Goal: Transaction & Acquisition: Purchase product/service

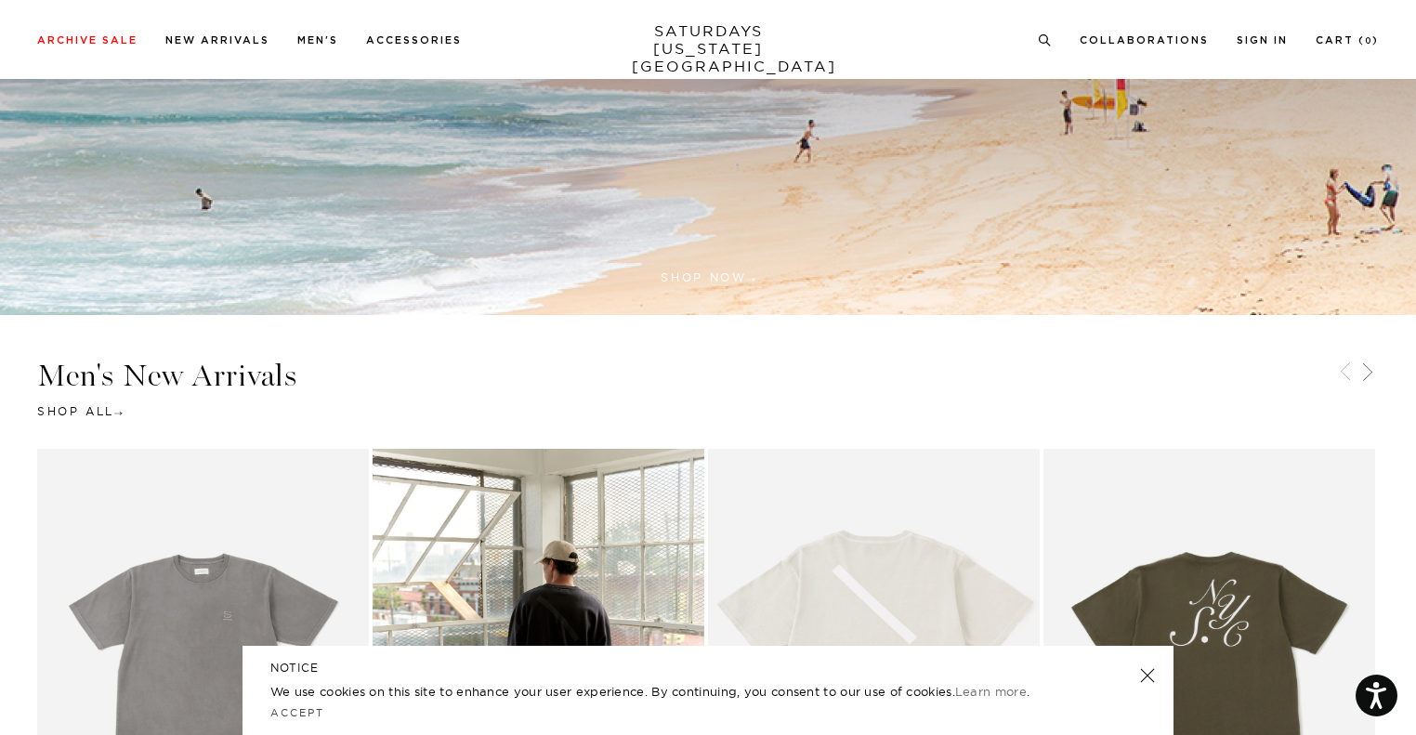
scroll to position [937, 0]
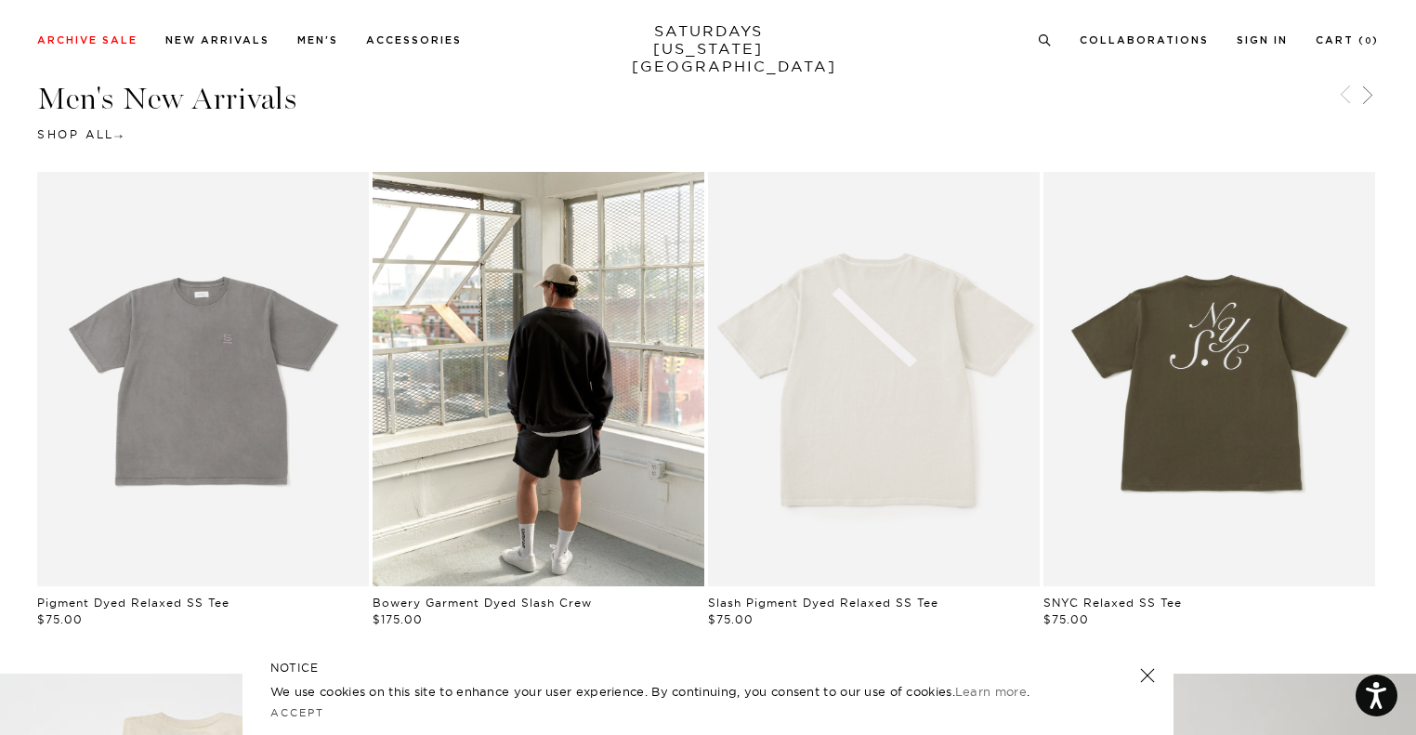
click at [1137, 680] on div "NOTICE We use cookies on this site to enhance your user experience. By continui…" at bounding box center [708, 690] width 931 height 89
click at [1141, 681] on link at bounding box center [1148, 676] width 26 height 26
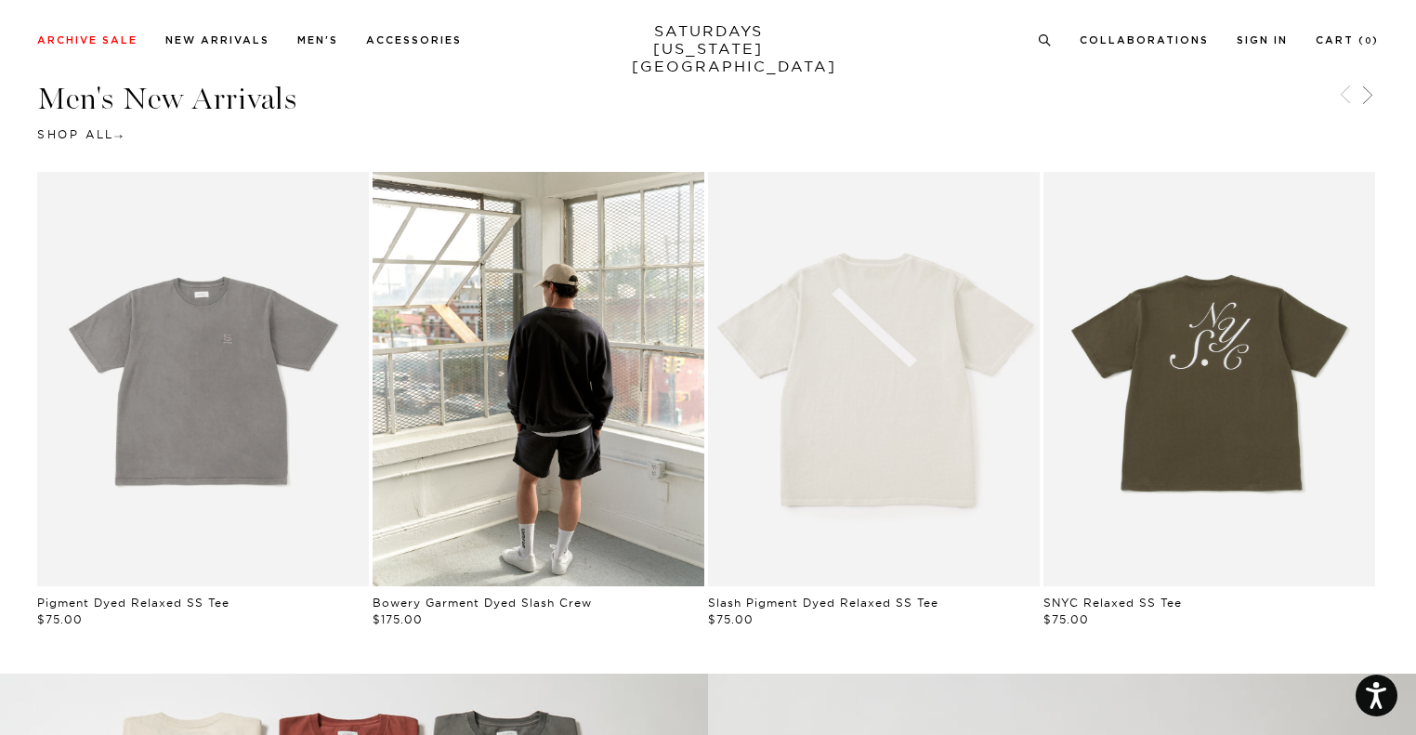
click at [1415, 226] on div "Men's New Arrivals Shop All 1 / 7 Pigment Dyed Relaxed SS Tee 1 2 3" at bounding box center [708, 356] width 1416 height 545
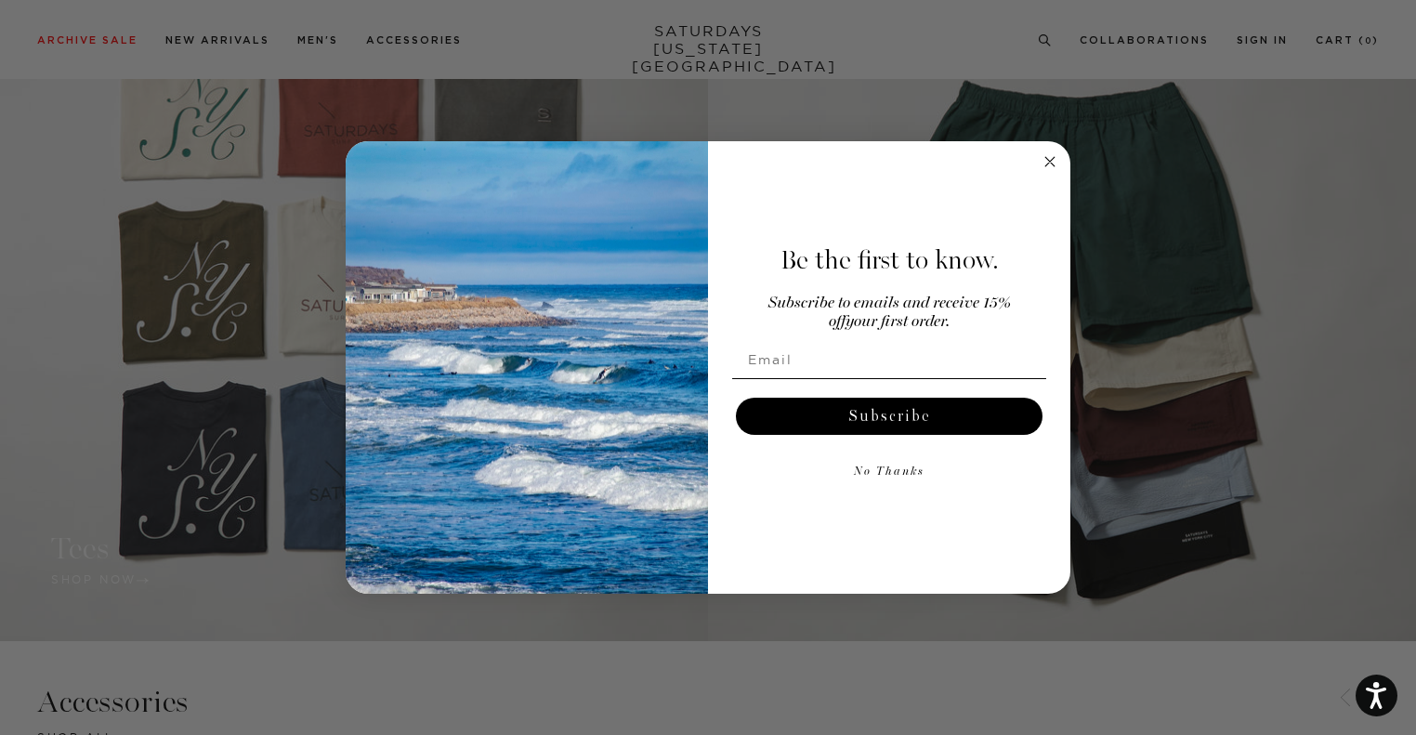
scroll to position [1615, 0]
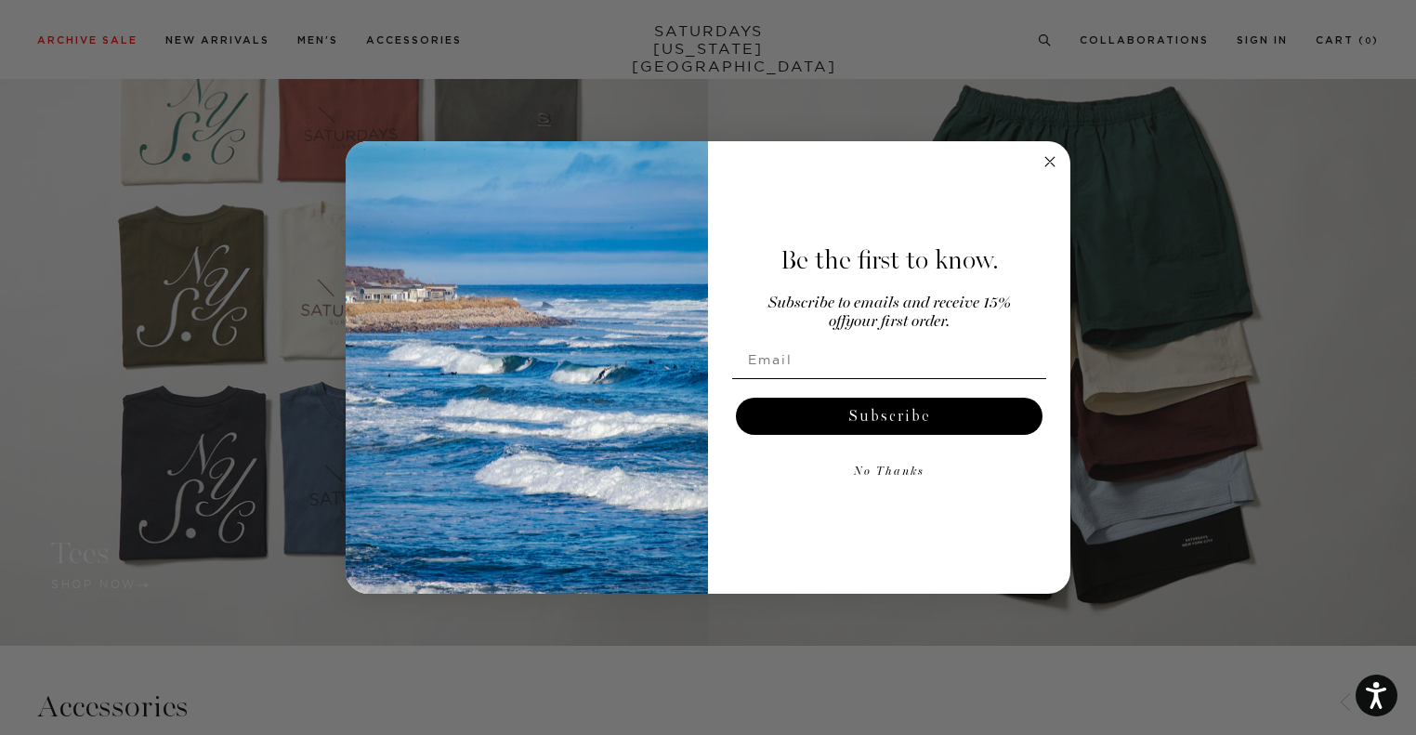
click at [1052, 158] on circle "Close dialog" at bounding box center [1050, 161] width 21 height 21
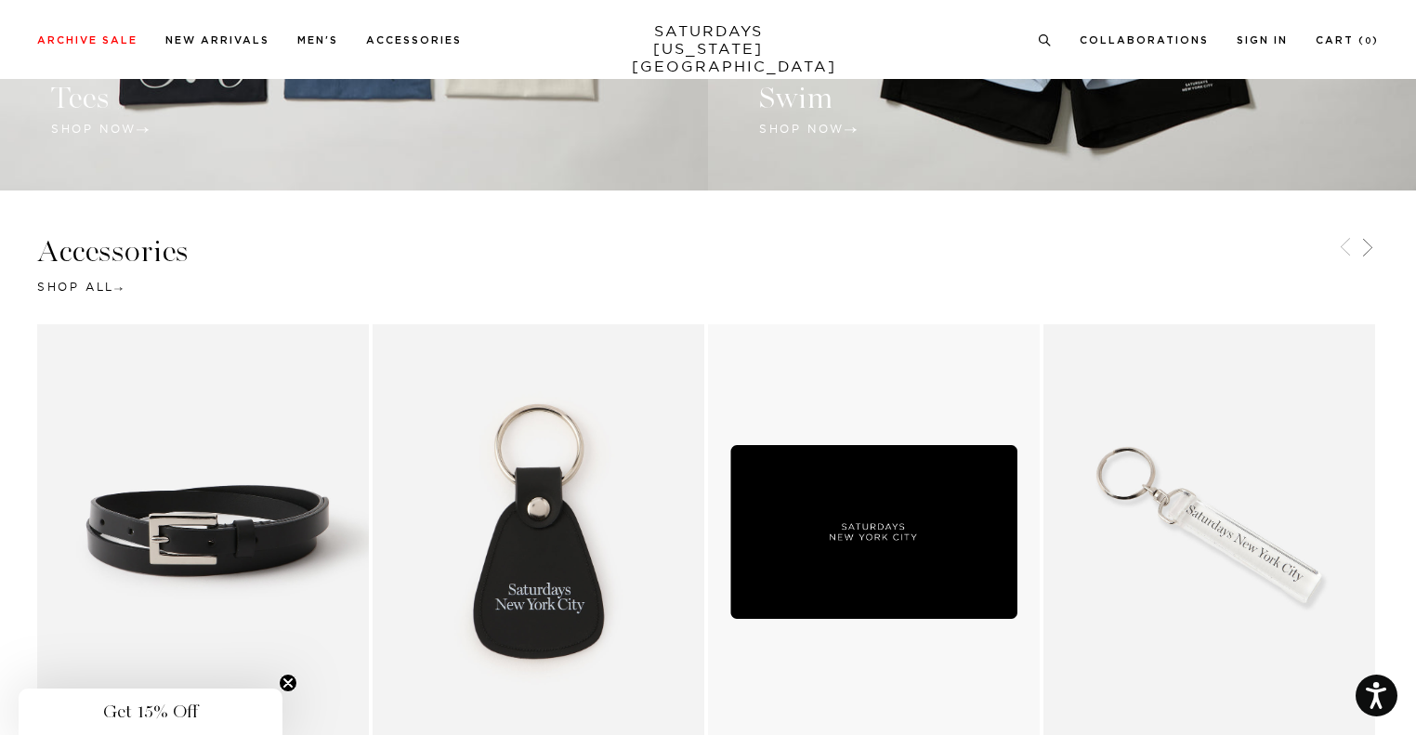
scroll to position [2253, 0]
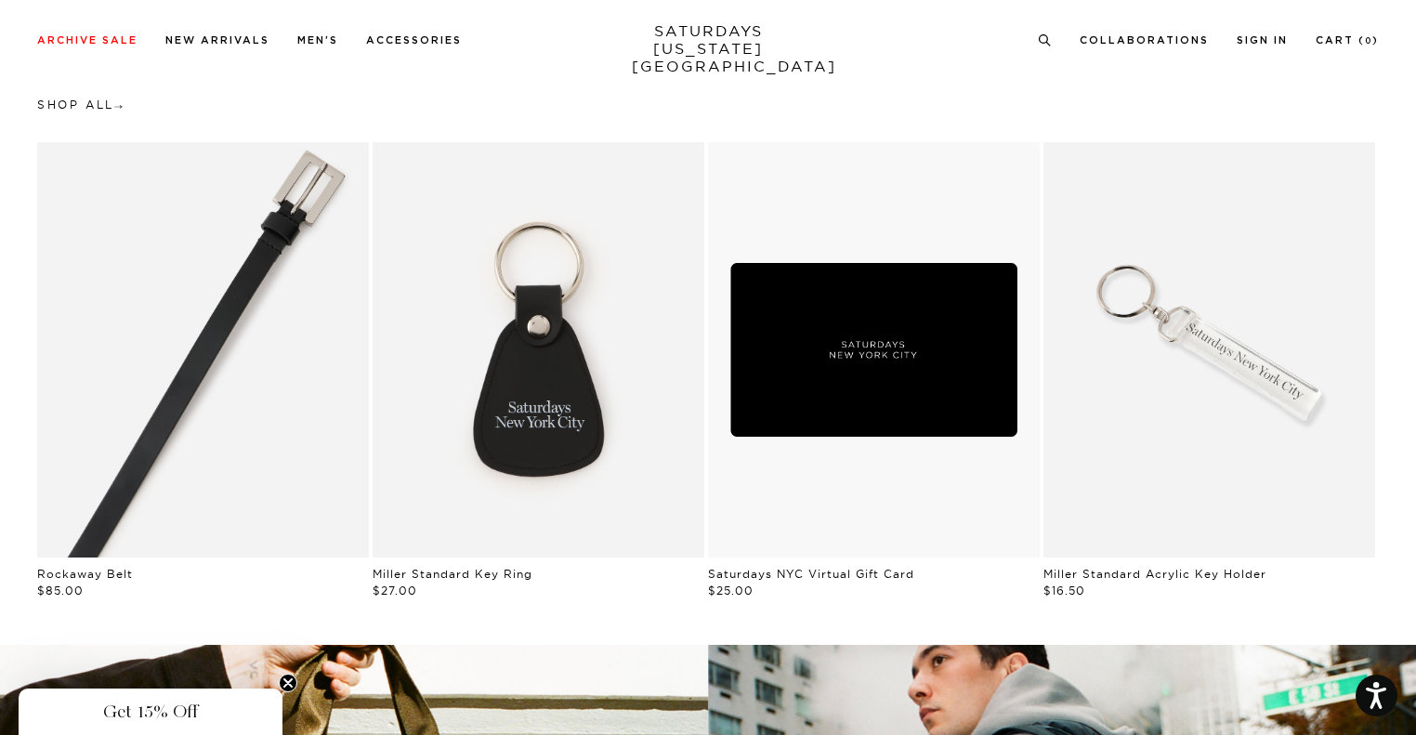
click at [255, 369] on link "Black | Rockaway Belt | Saturdays NYC" at bounding box center [203, 349] width 332 height 415
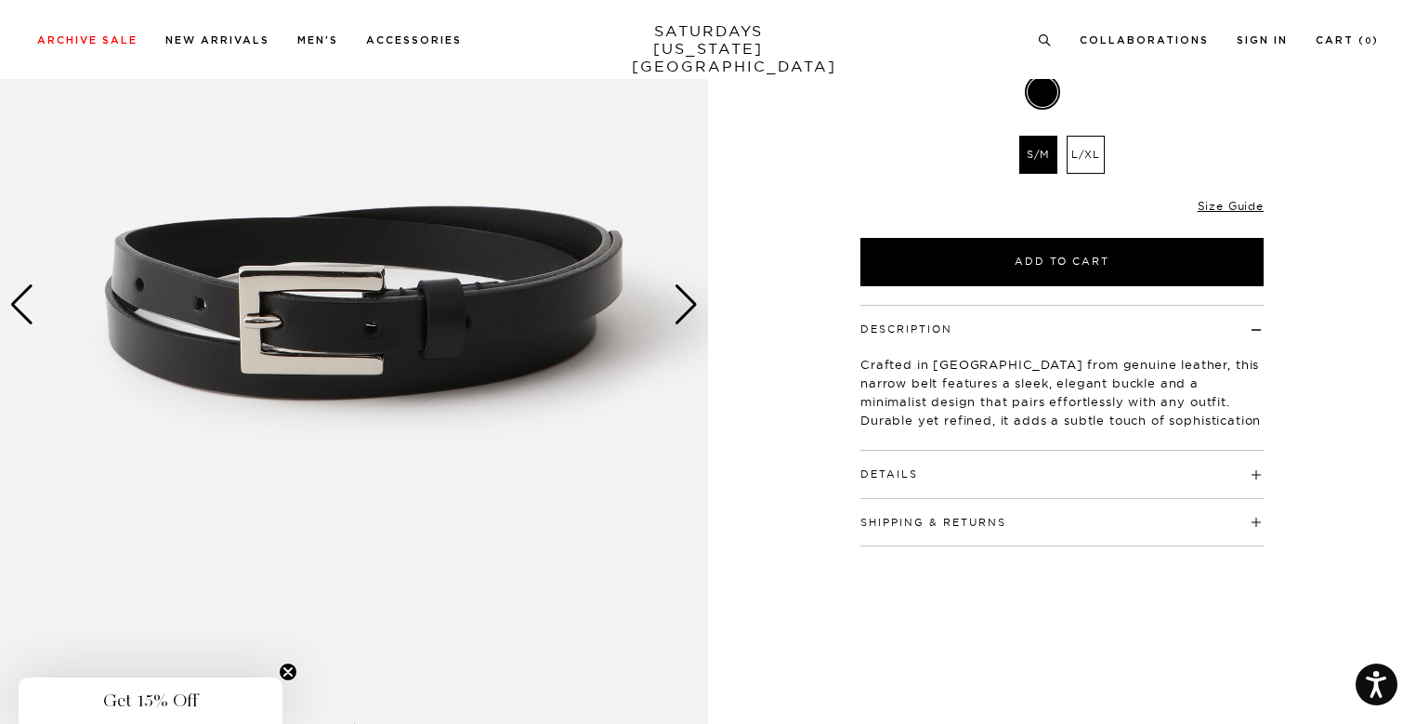
scroll to position [186, 0]
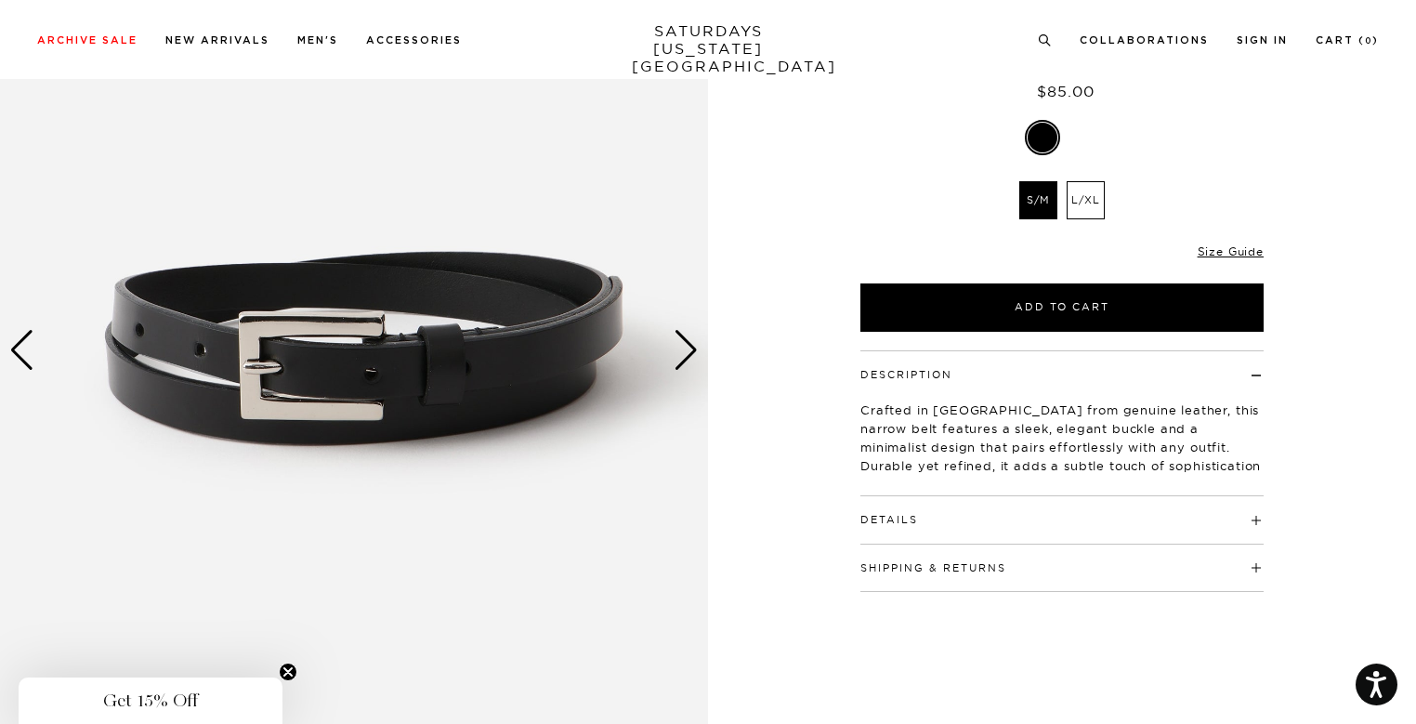
click at [678, 345] on div "Next slide" at bounding box center [686, 350] width 25 height 41
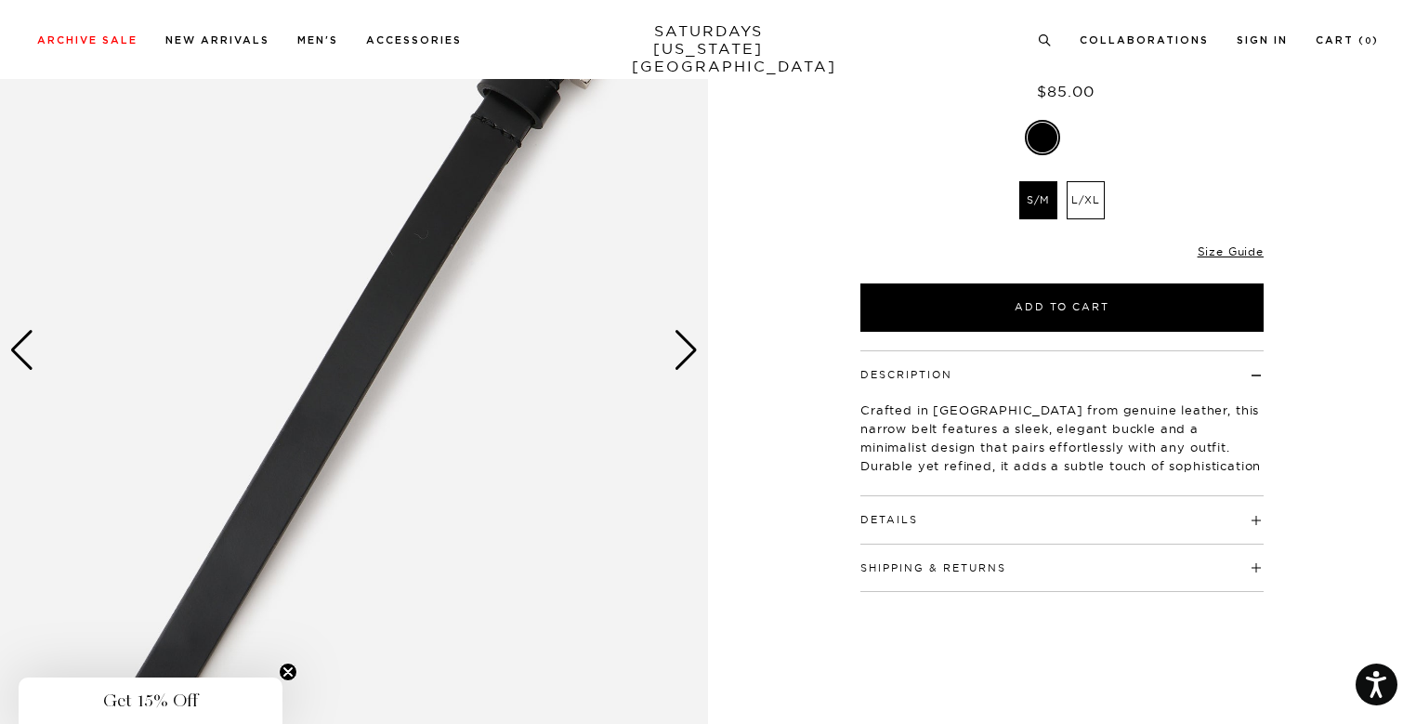
click at [678, 350] on div "Next slide" at bounding box center [686, 350] width 25 height 41
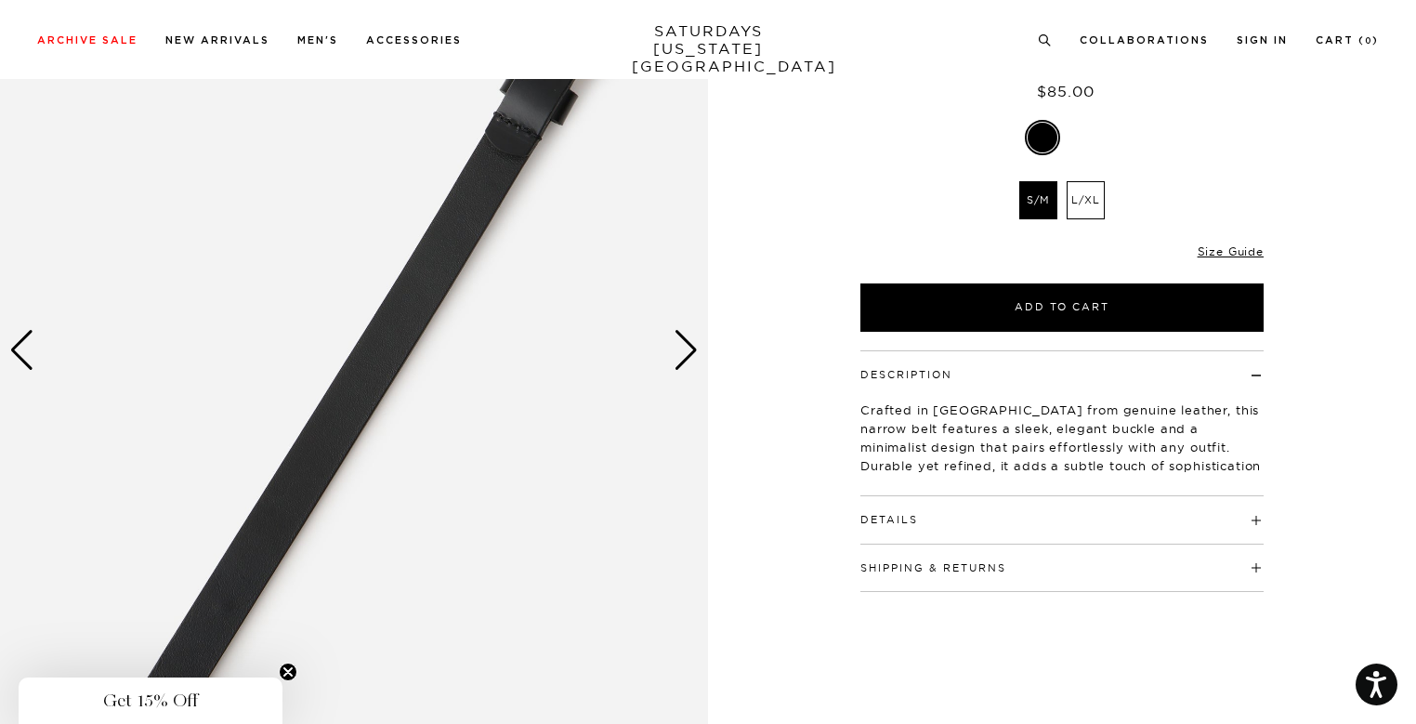
click at [678, 350] on div "Next slide" at bounding box center [686, 350] width 25 height 41
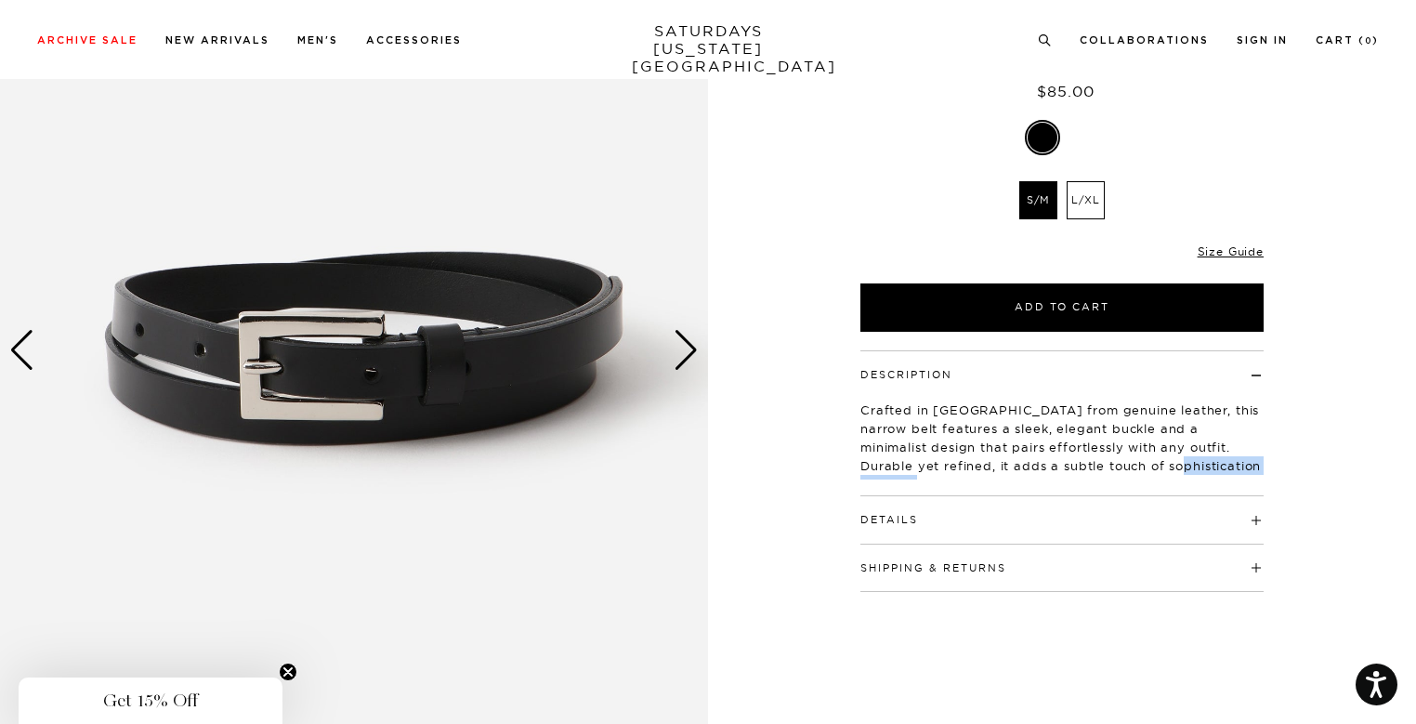
drag, startPoint x: 1107, startPoint y: 456, endPoint x: 1253, endPoint y: 471, distance: 146.7
click at [1253, 471] on p "Crafted in Japan from genuine leather, this narrow belt features a sleek, elega…" at bounding box center [1062, 447] width 403 height 93
drag, startPoint x: 1253, startPoint y: 471, endPoint x: 1178, endPoint y: 454, distance: 77.3
click at [1178, 454] on p "Crafted in Japan from genuine leather, this narrow belt features a sleek, elega…" at bounding box center [1062, 447] width 403 height 93
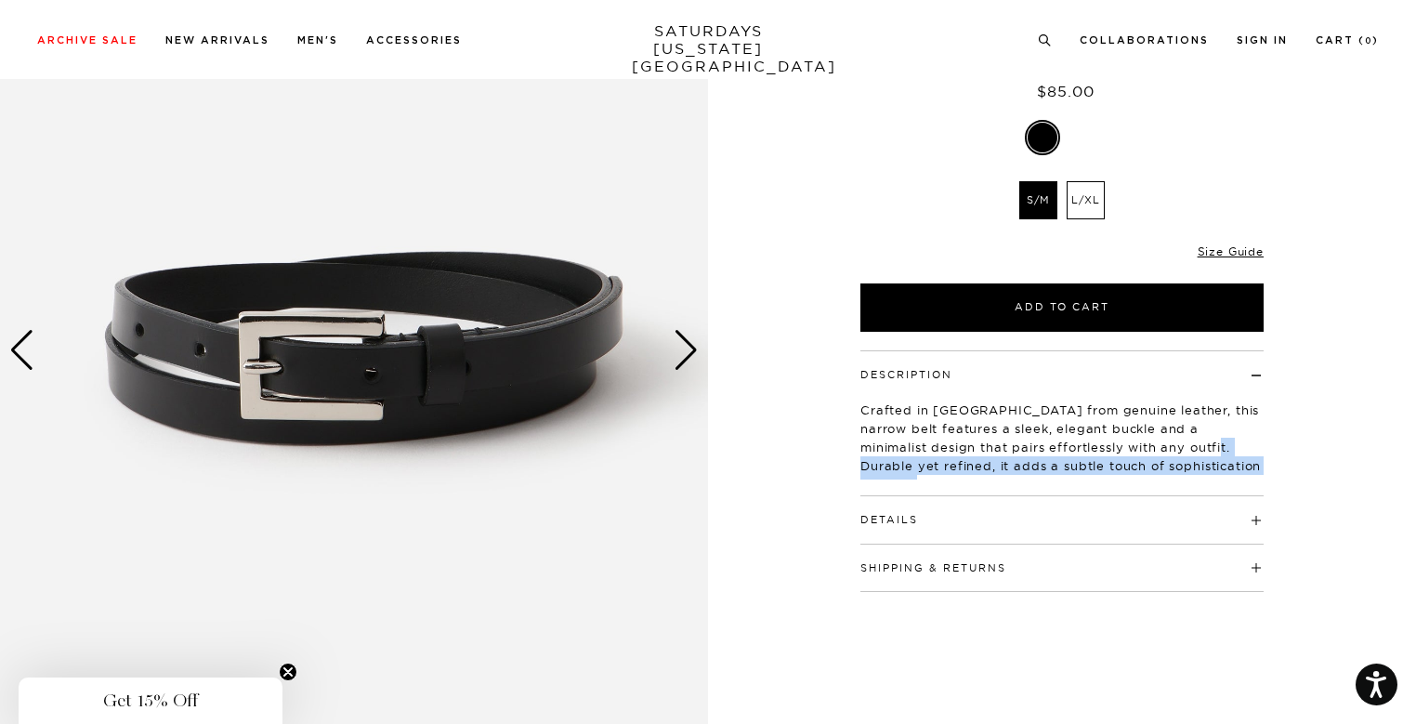
click at [1178, 454] on p "Crafted in Japan from genuine leather, this narrow belt features a sleek, elega…" at bounding box center [1062, 447] width 403 height 93
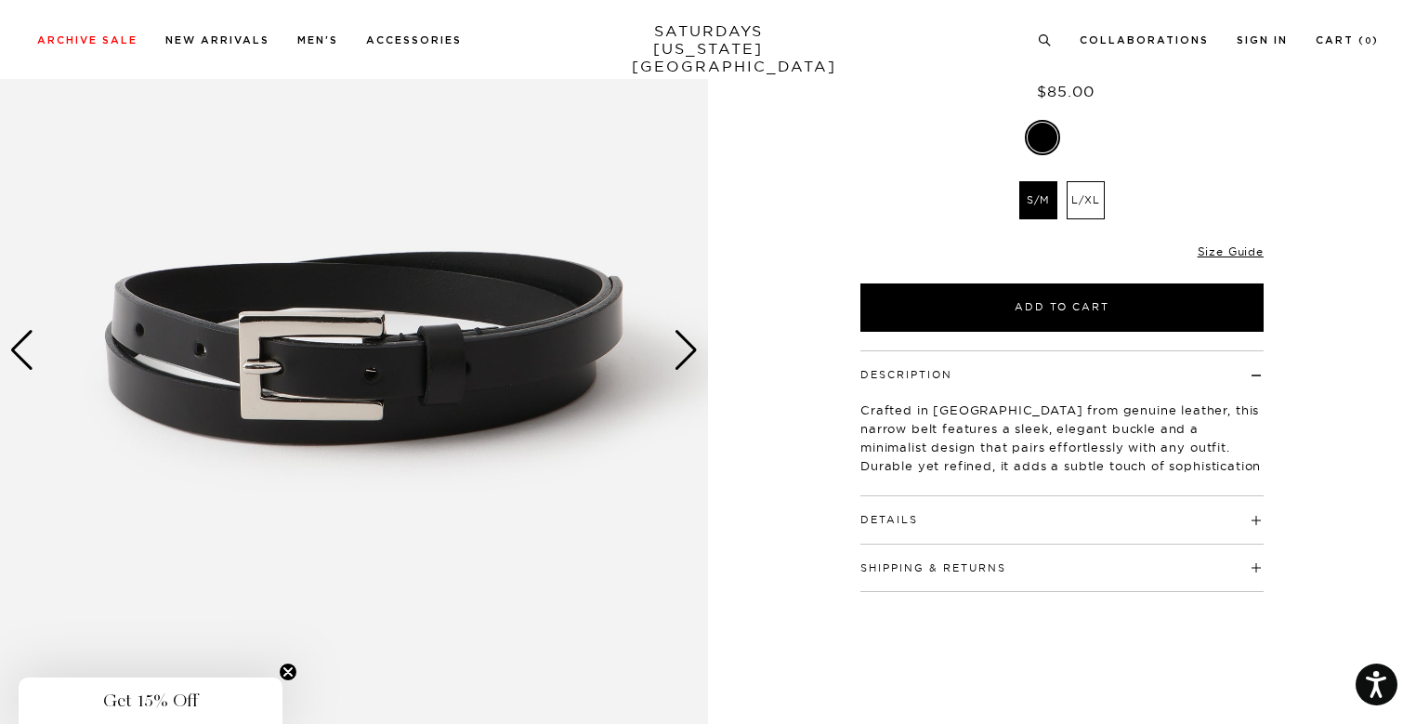
click at [1033, 515] on h4 "Details" at bounding box center [1062, 511] width 403 height 31
click at [979, 638] on button "Shipping & Returns" at bounding box center [934, 643] width 146 height 10
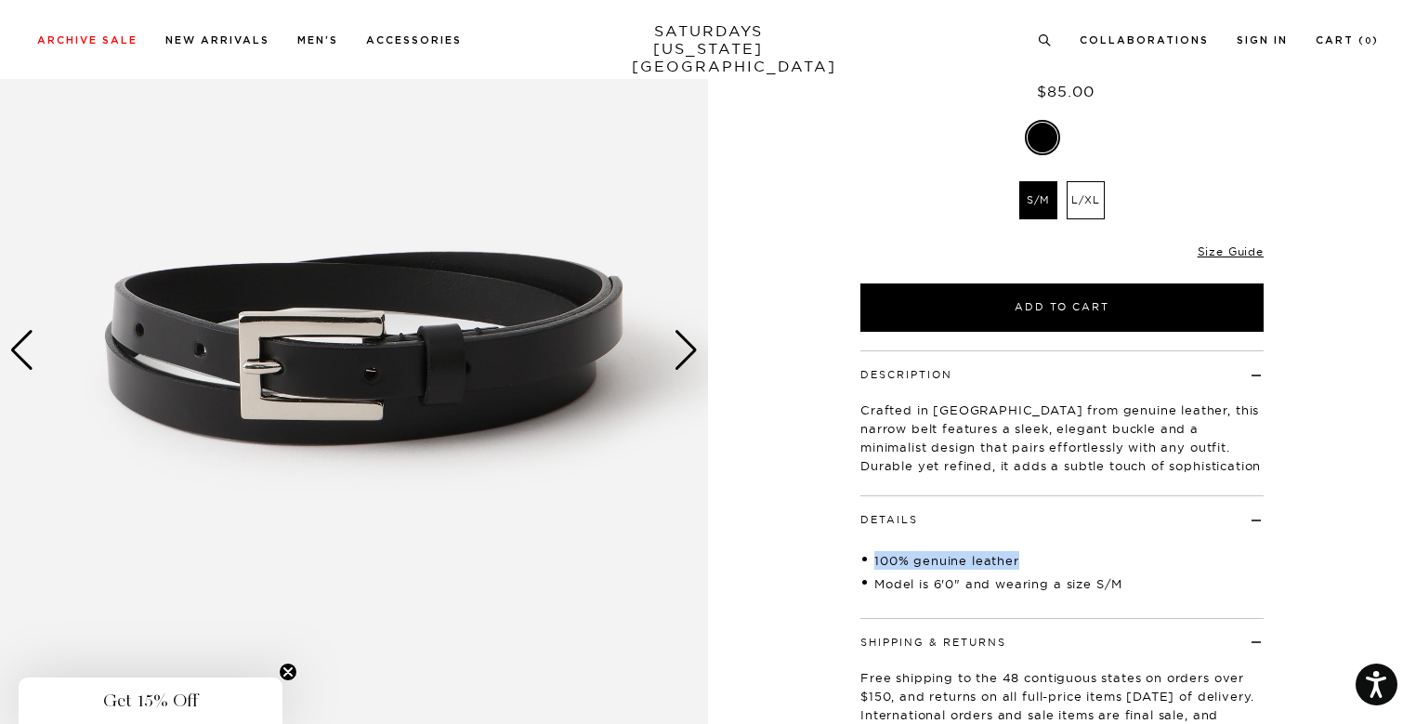
drag, startPoint x: 960, startPoint y: 557, endPoint x: 1052, endPoint y: 546, distance: 92.6
click at [1052, 546] on div "Description Crafted in Japan from genuine leather, this narrow belt features a …" at bounding box center [1062, 557] width 465 height 414
drag, startPoint x: 1169, startPoint y: 573, endPoint x: 907, endPoint y: 598, distance: 263.3
click at [907, 598] on div "100% genuine leather Model is 6'0" and wearing a size S/M" at bounding box center [1062, 565] width 403 height 74
click at [868, 590] on li "Model is 6'0" and wearing a size S/M" at bounding box center [1062, 583] width 403 height 19
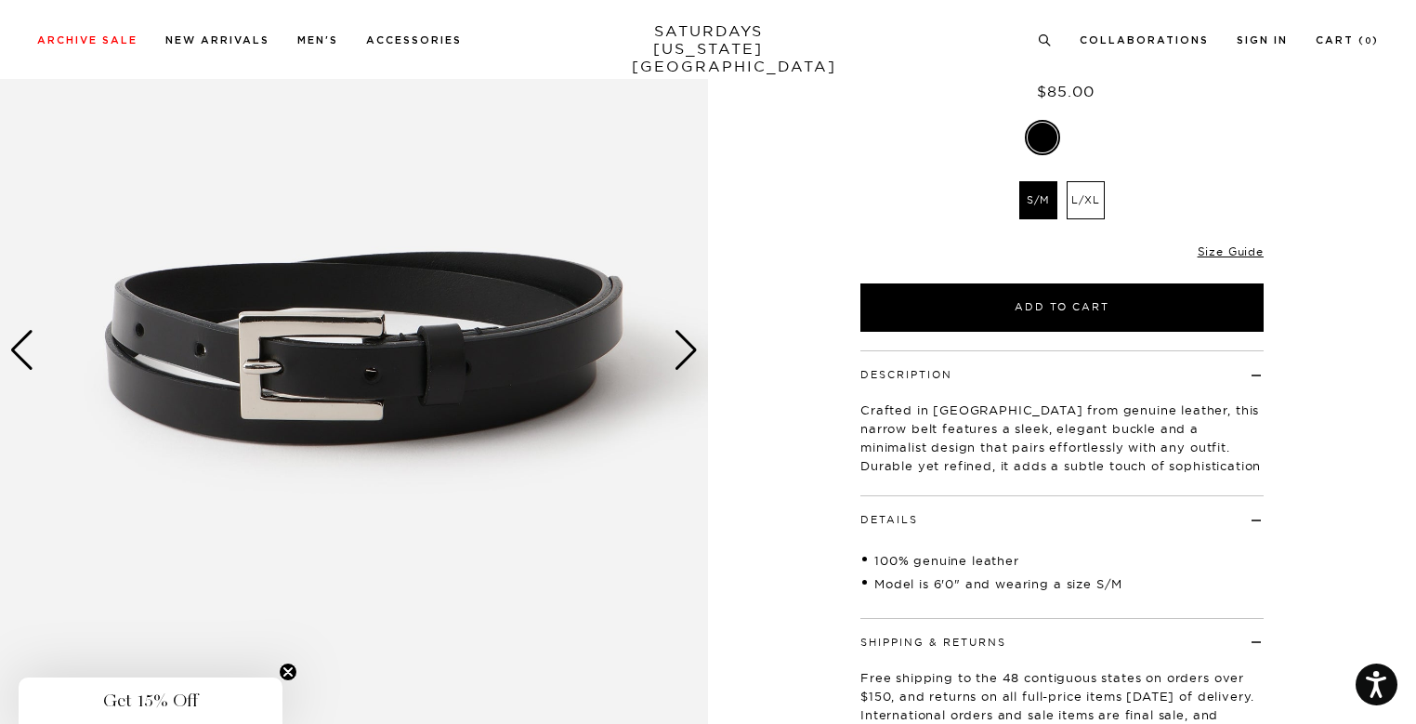
click at [682, 356] on div "Next slide" at bounding box center [686, 350] width 25 height 41
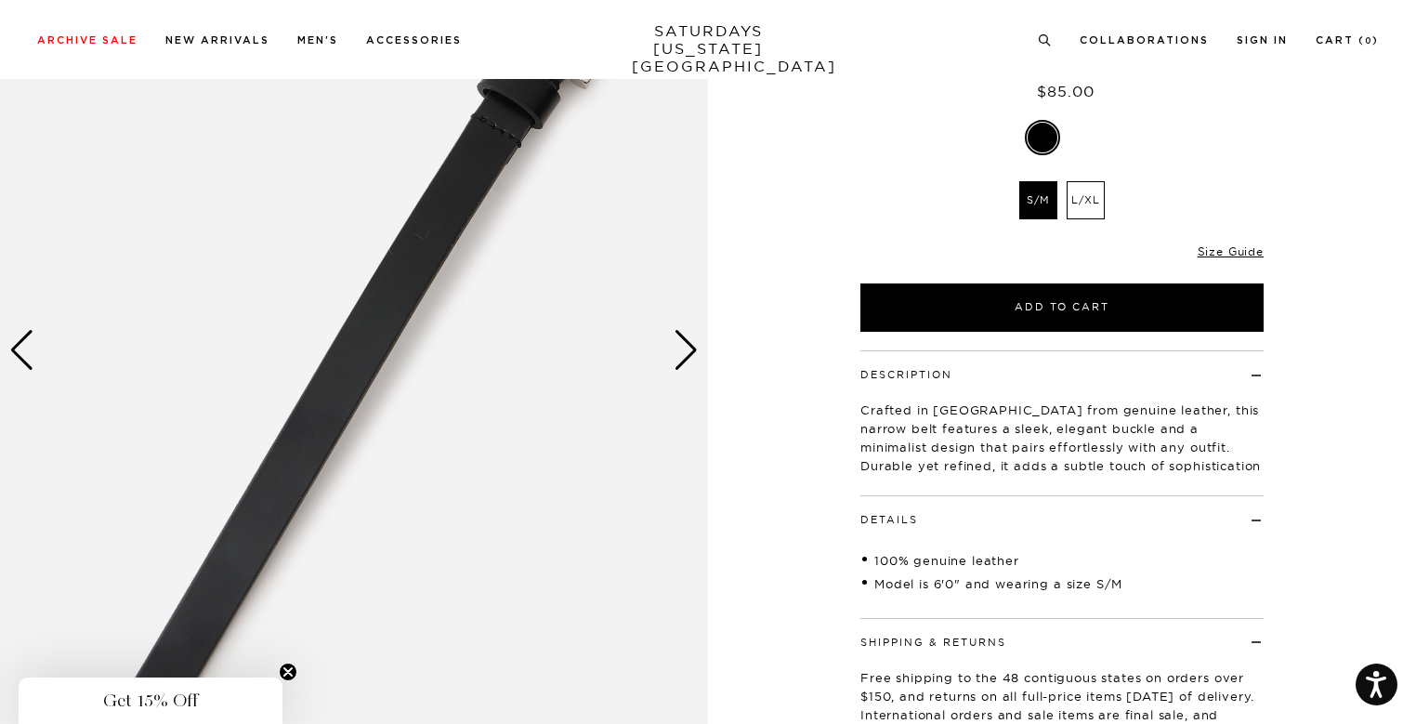
click at [682, 357] on div "Next slide" at bounding box center [686, 350] width 25 height 41
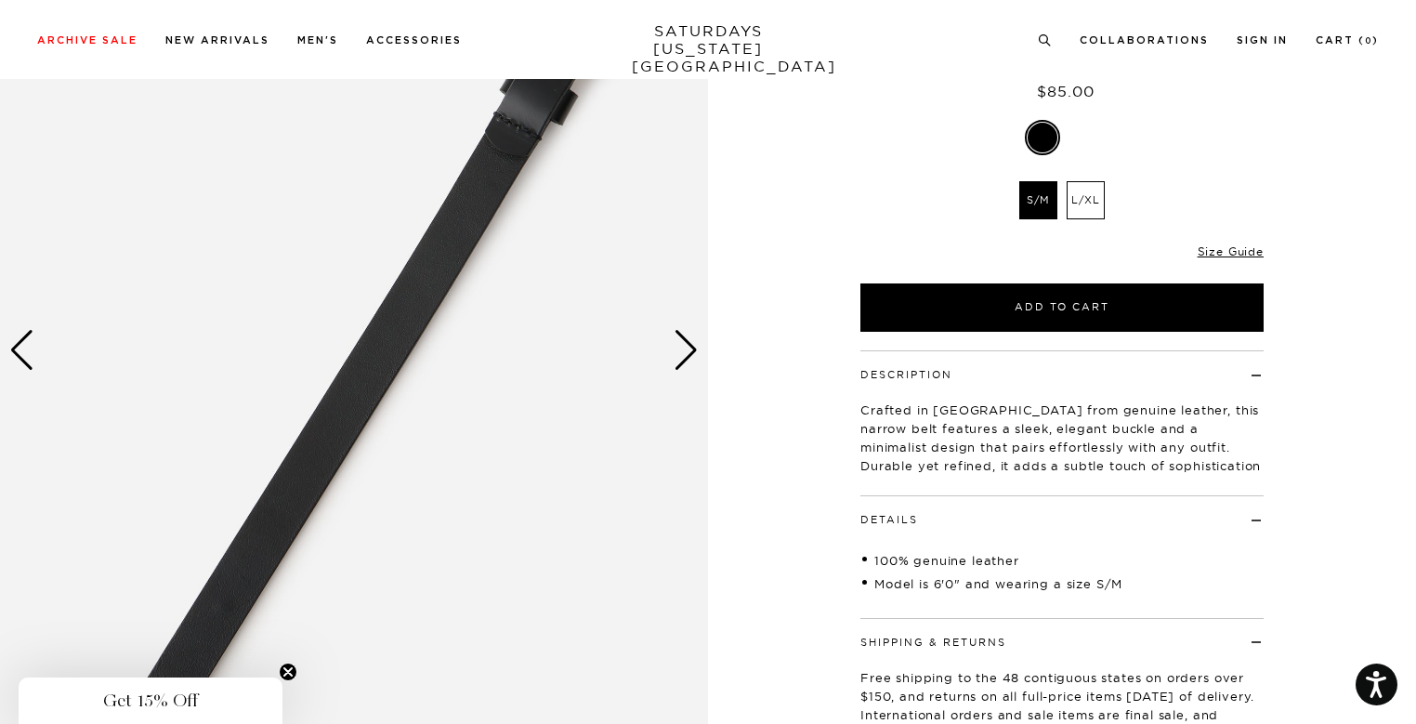
click at [682, 358] on div "Next slide" at bounding box center [686, 350] width 25 height 41
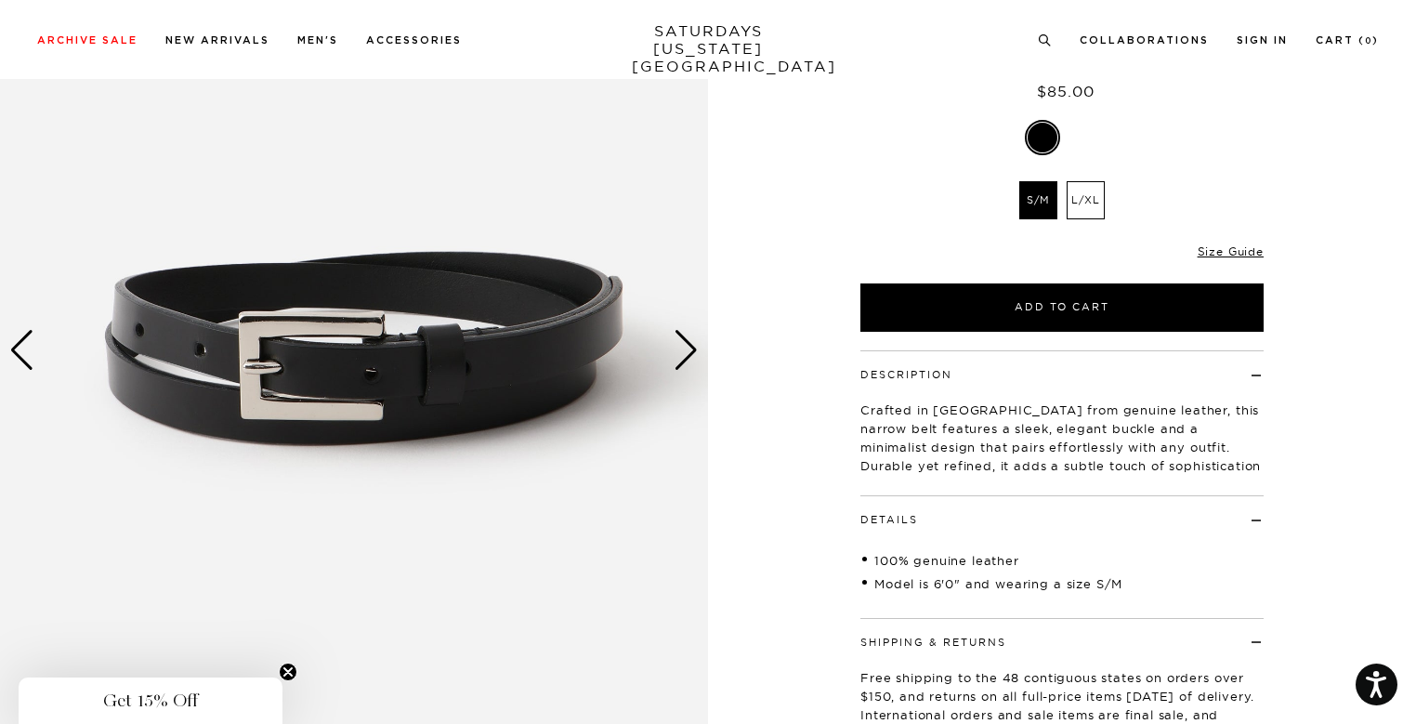
click at [682, 358] on div "Next slide" at bounding box center [686, 350] width 25 height 41
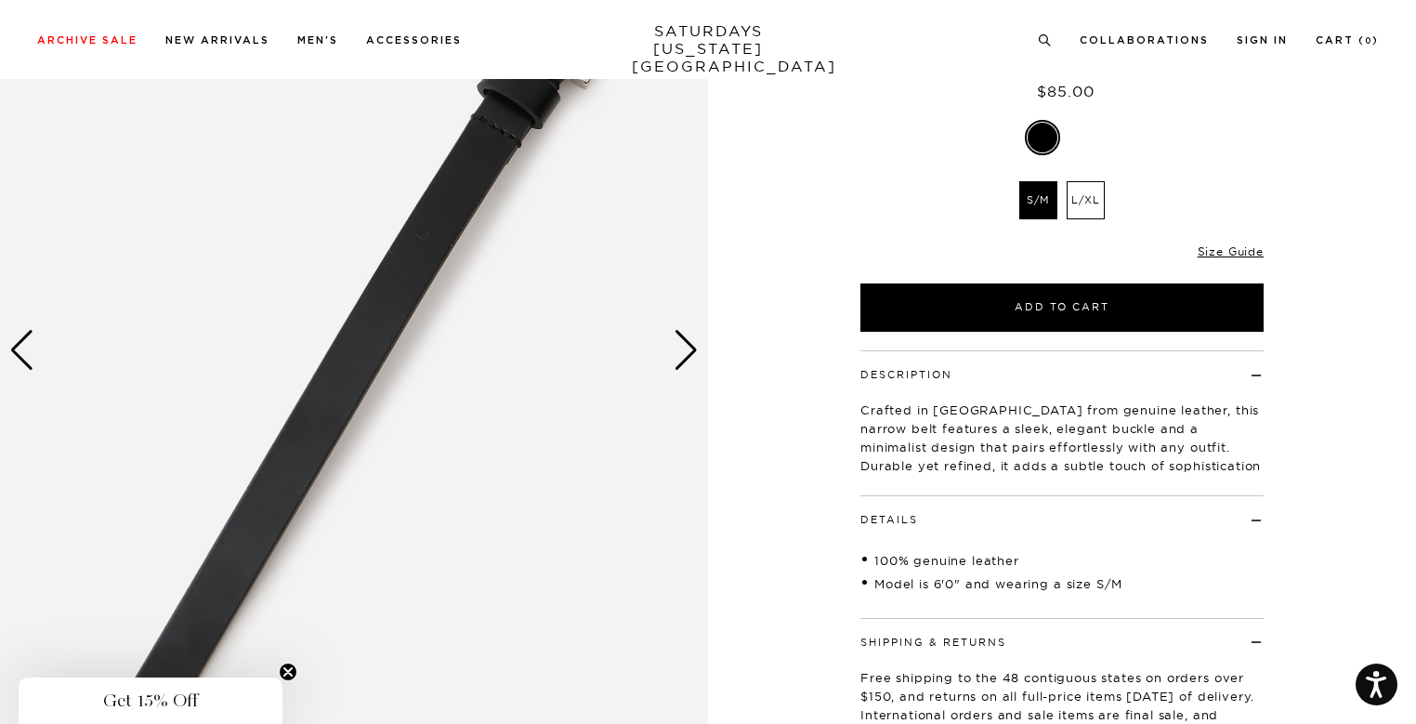
click at [682, 360] on div "Next slide" at bounding box center [686, 350] width 25 height 41
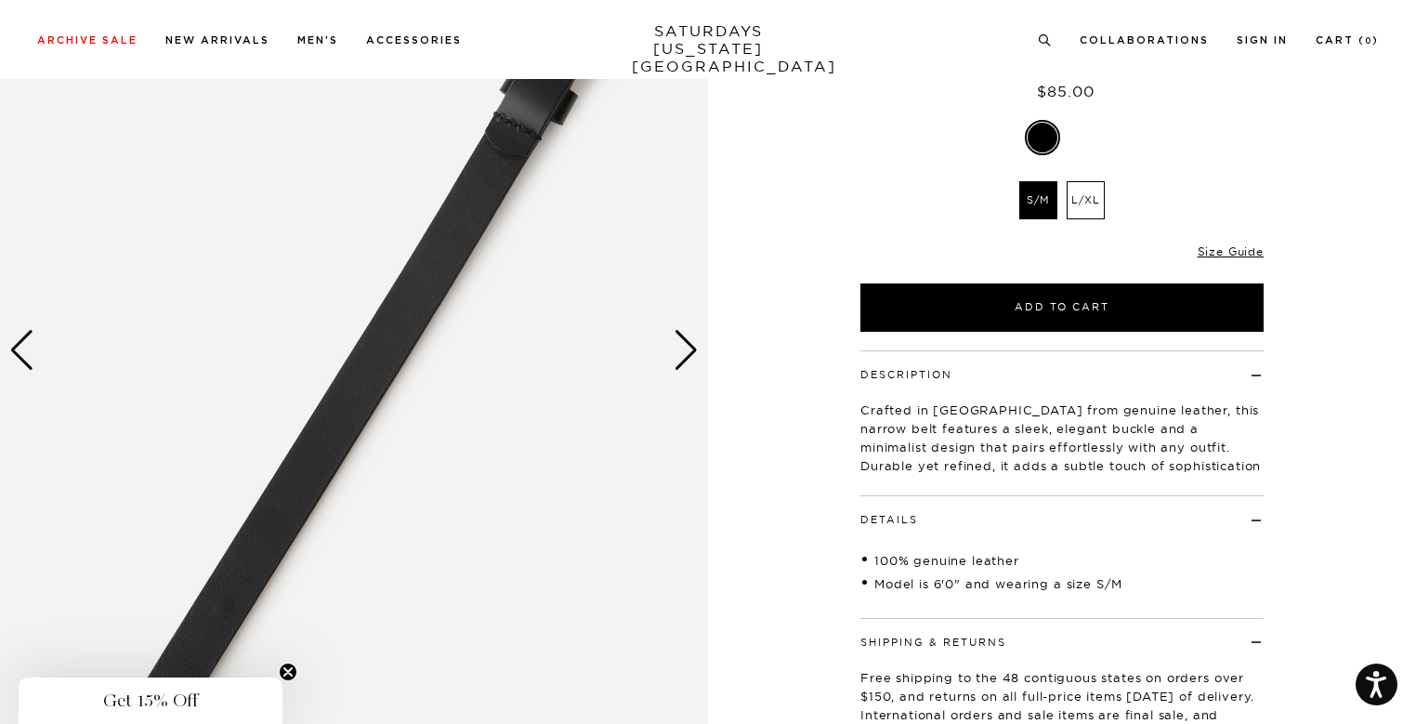
click at [682, 360] on div "Next slide" at bounding box center [686, 350] width 25 height 41
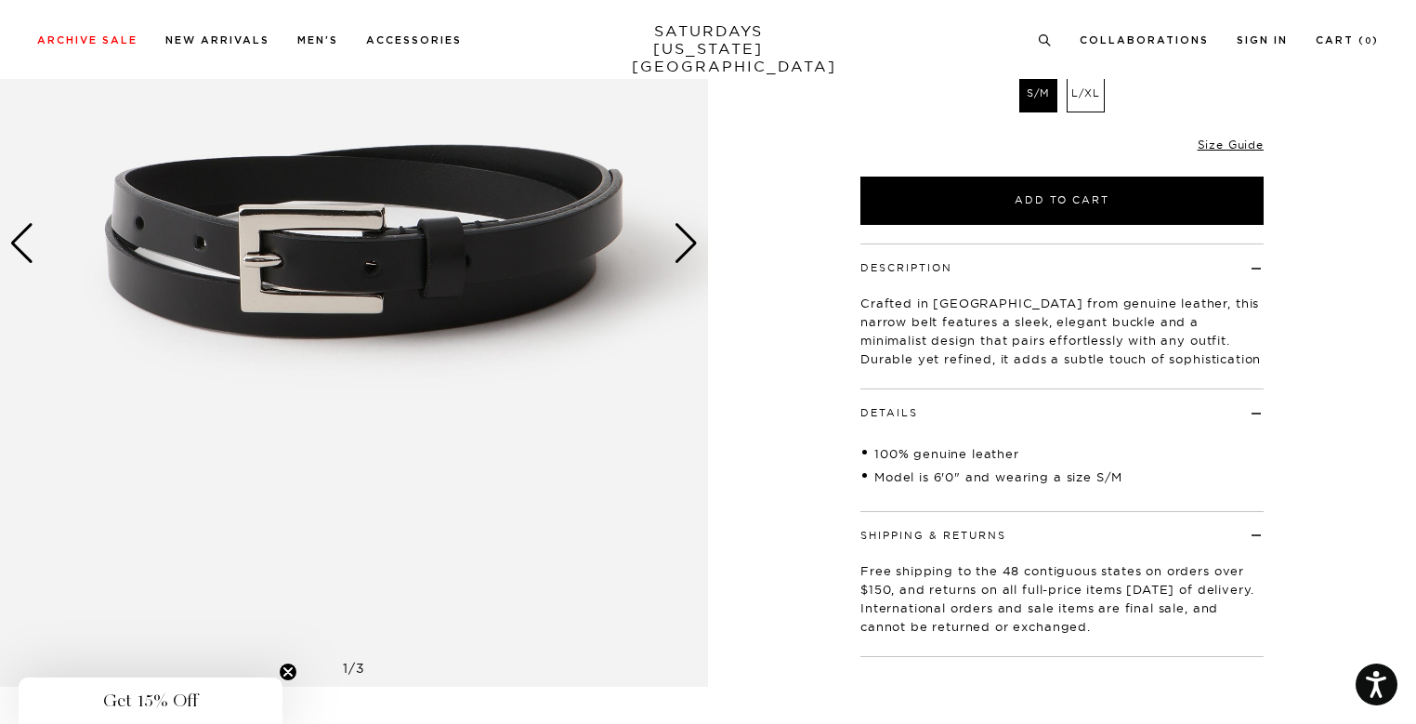
scroll to position [93, 0]
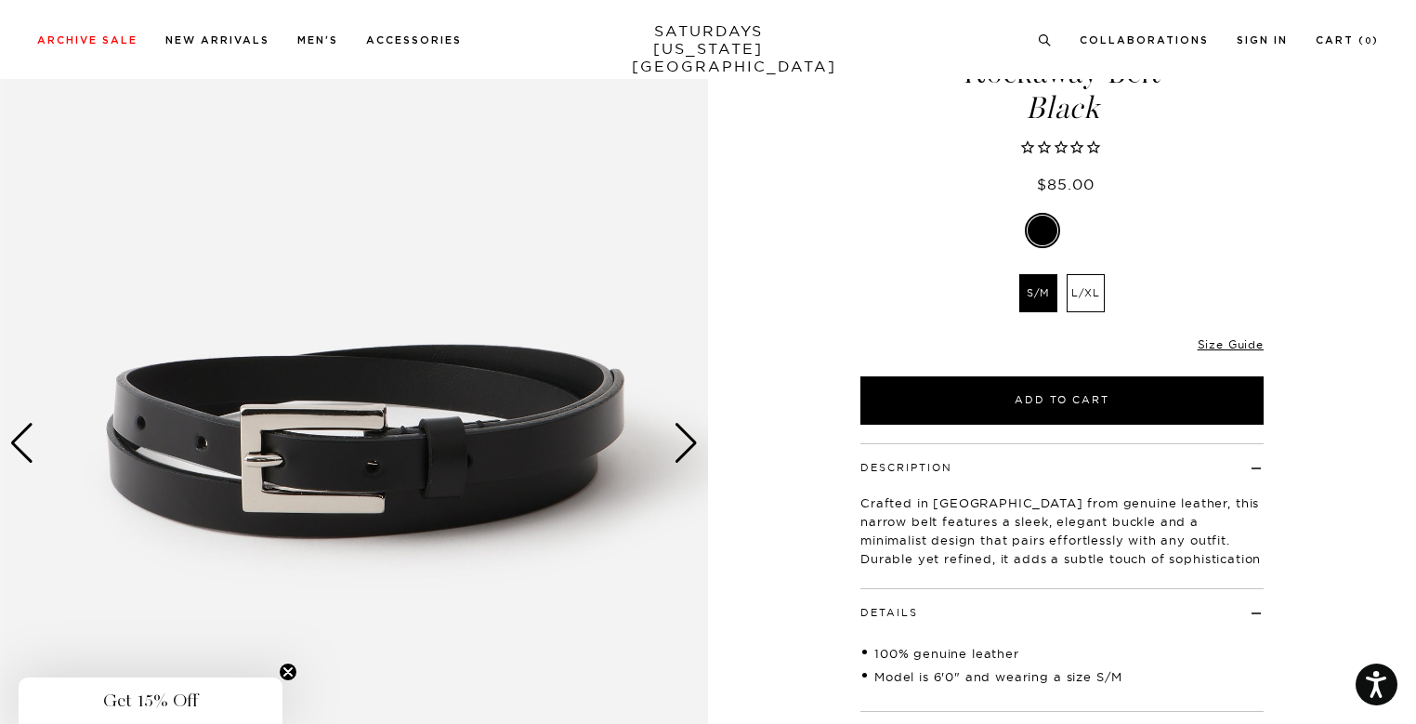
click at [697, 436] on div "Next slide" at bounding box center [686, 443] width 25 height 41
click at [690, 450] on div "Next slide" at bounding box center [686, 443] width 25 height 41
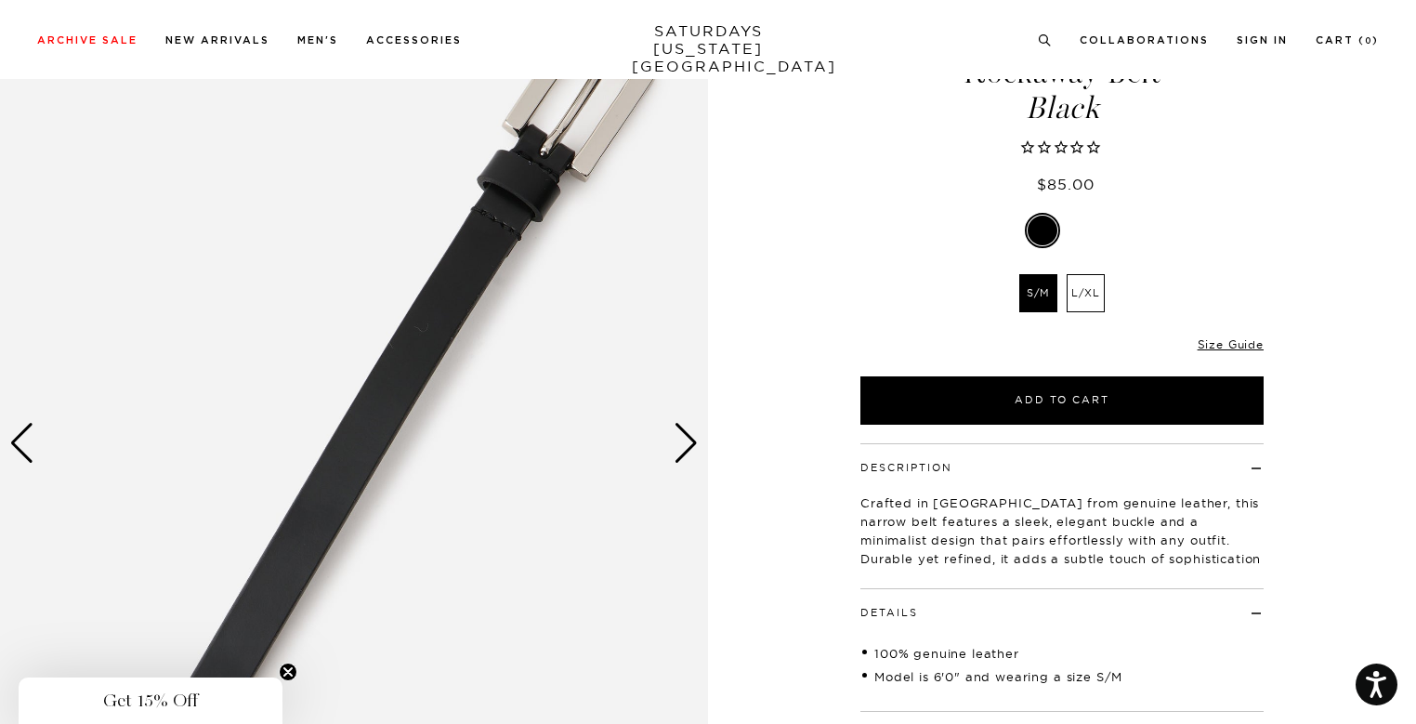
click at [690, 450] on div "Next slide" at bounding box center [686, 443] width 25 height 41
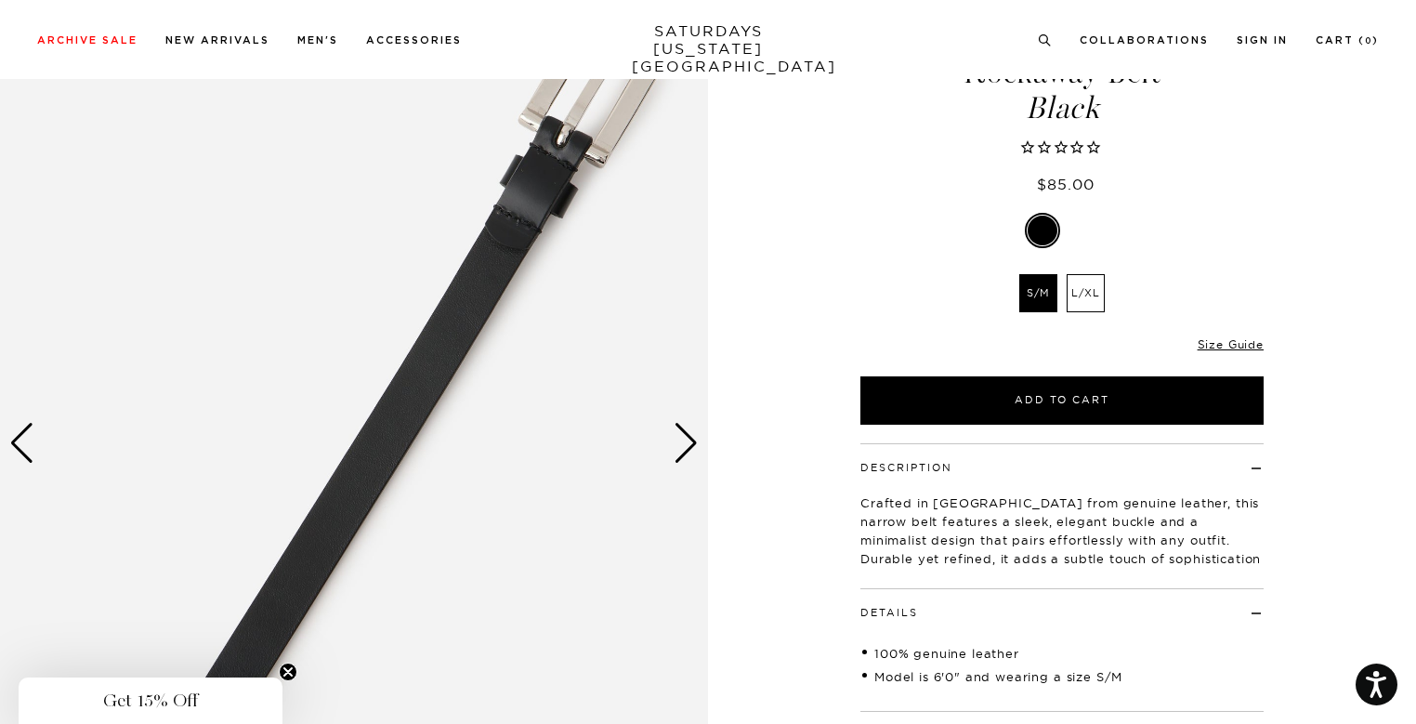
click at [690, 450] on div "Next slide" at bounding box center [686, 443] width 25 height 41
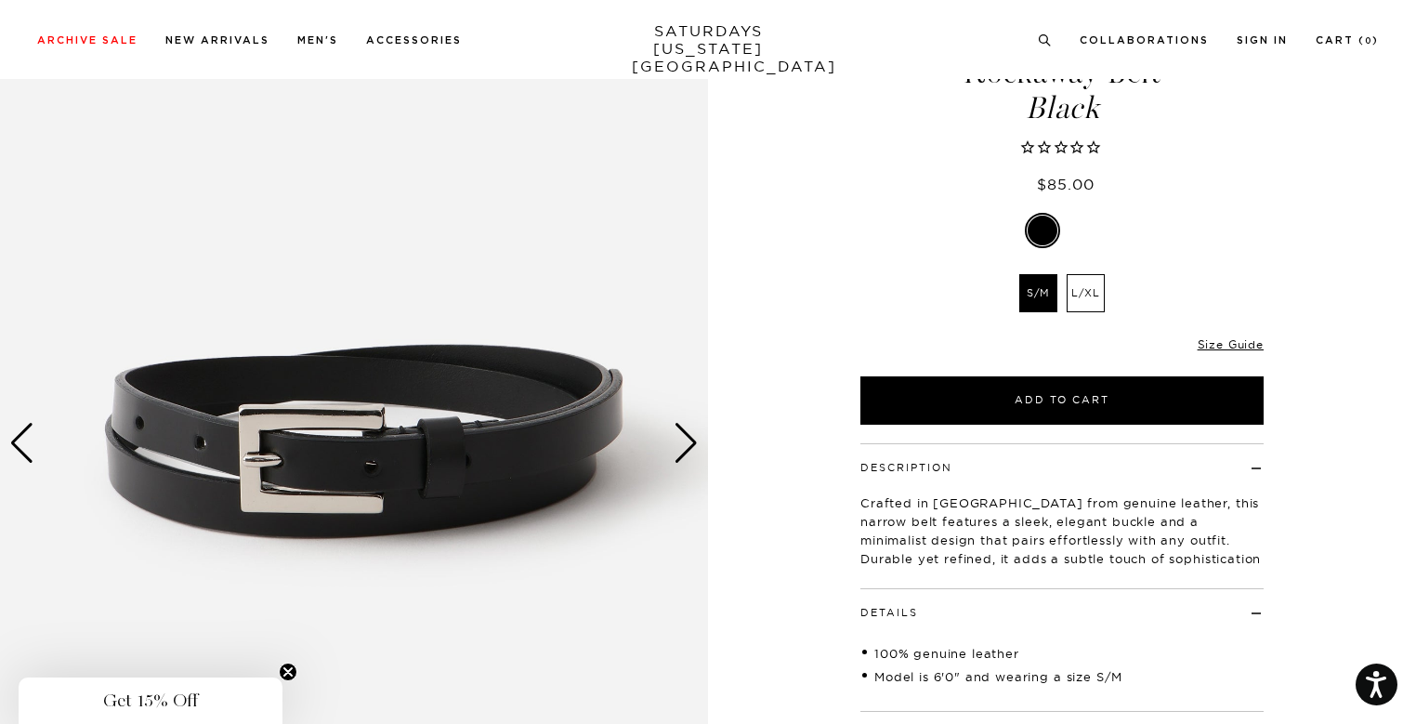
click at [690, 450] on div "Next slide" at bounding box center [686, 443] width 25 height 41
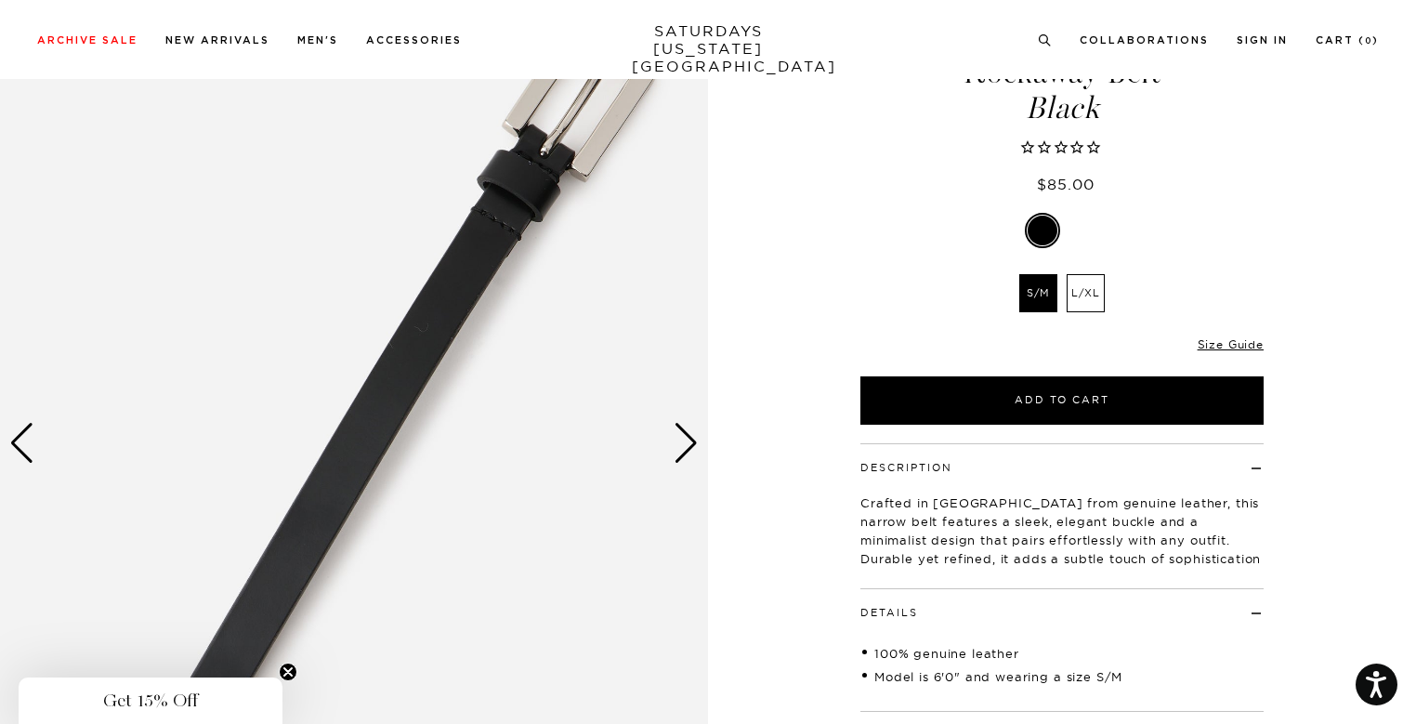
click at [690, 451] on div "Next slide" at bounding box center [686, 443] width 25 height 41
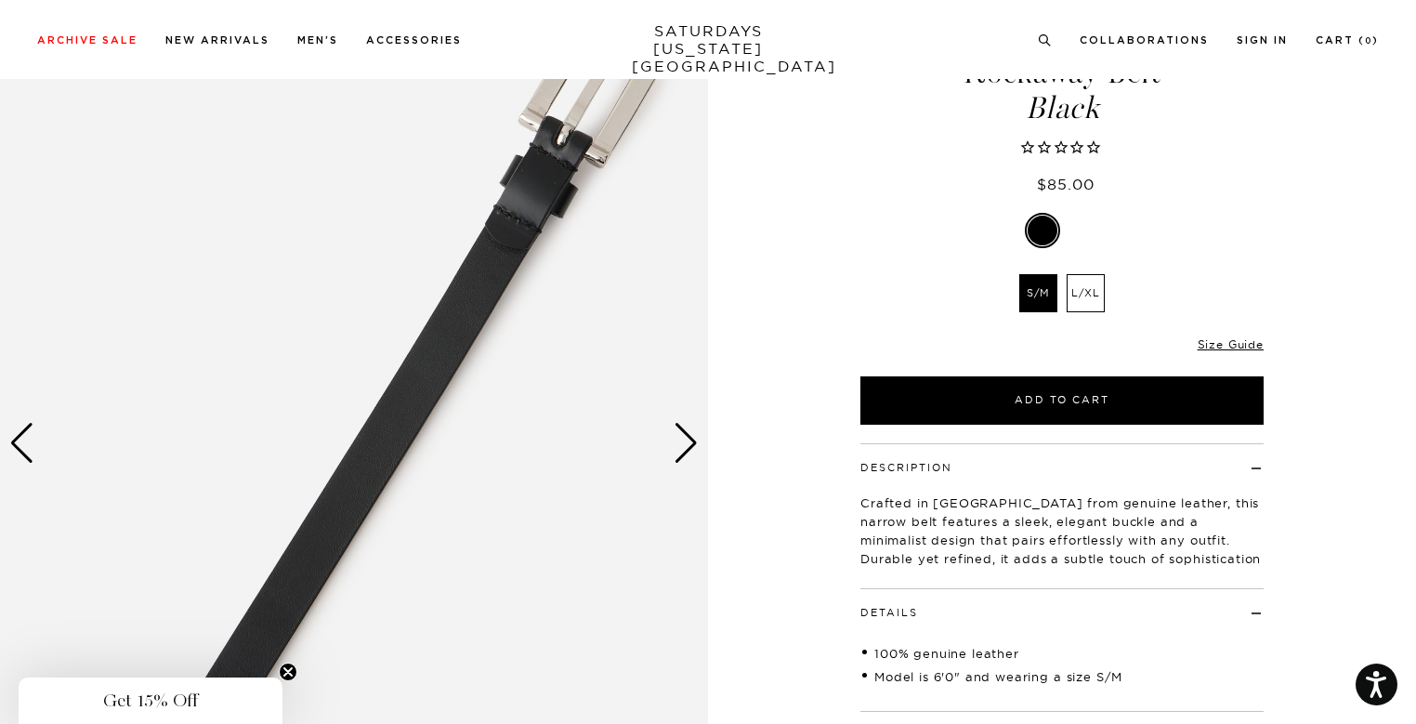
click at [690, 451] on div "Next slide" at bounding box center [686, 443] width 25 height 41
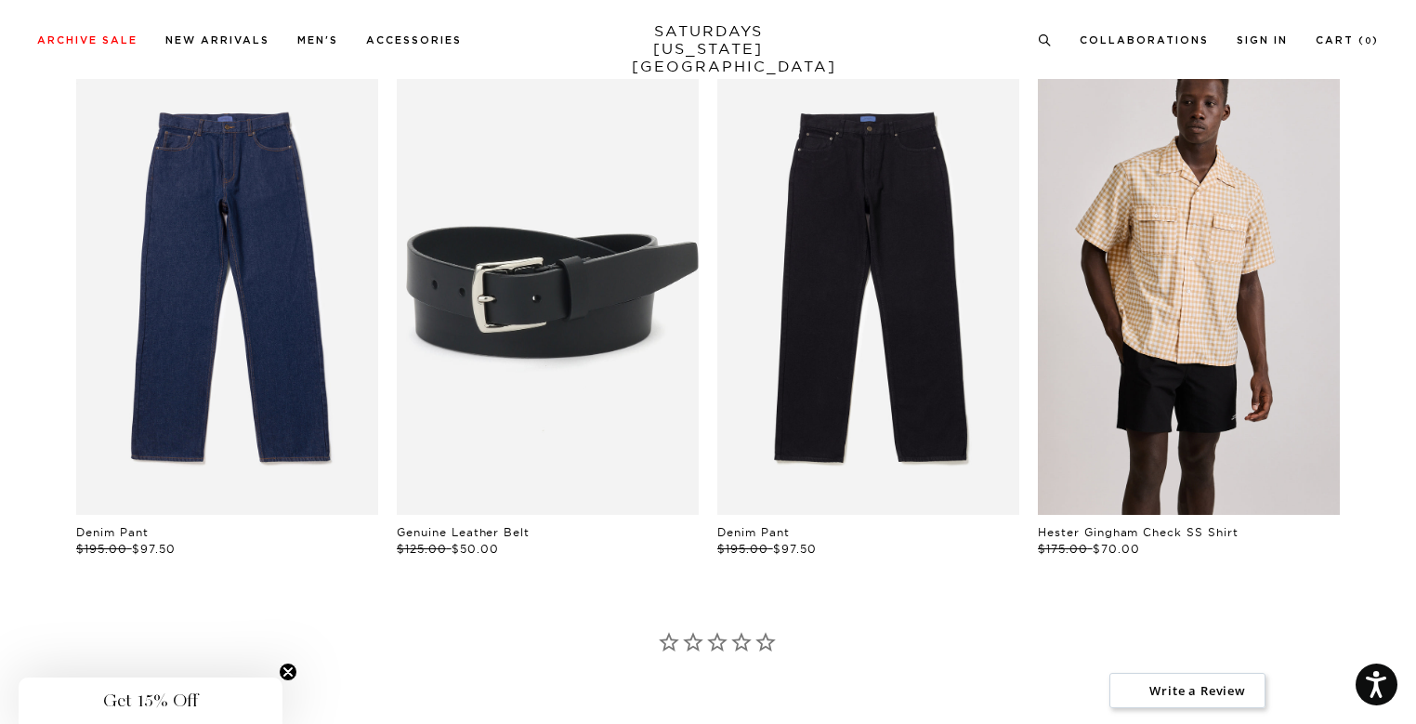
scroll to position [1012, 0]
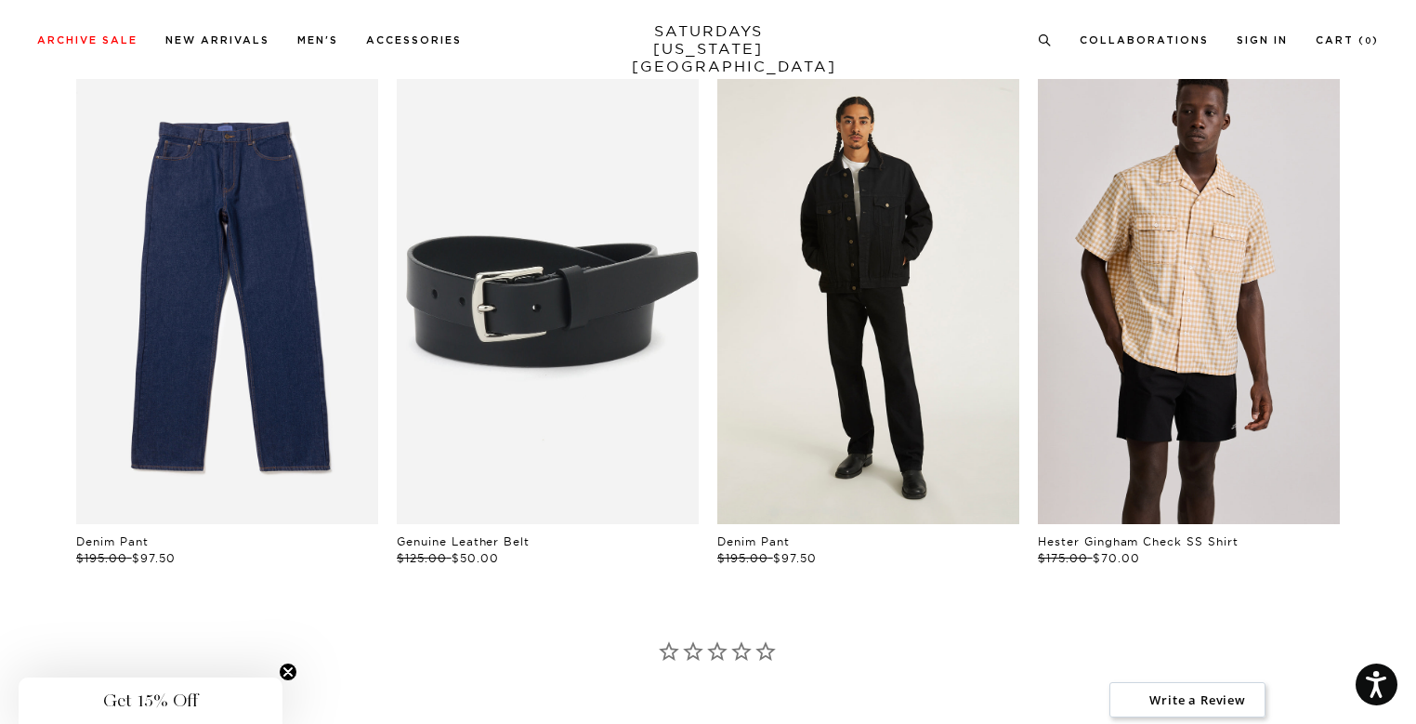
click at [886, 270] on link "files/M00034DE01-BLACK_07_1.jpg" at bounding box center [868, 298] width 302 height 454
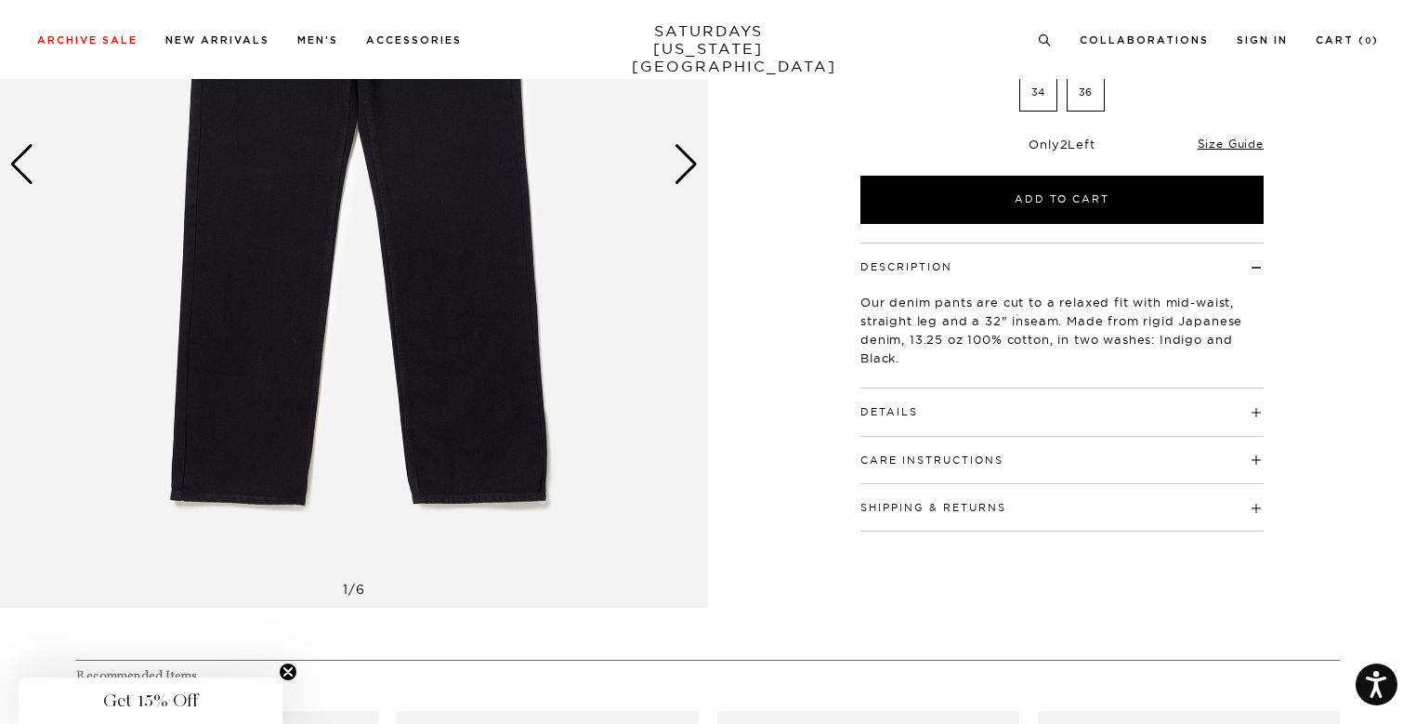
select select "recent"
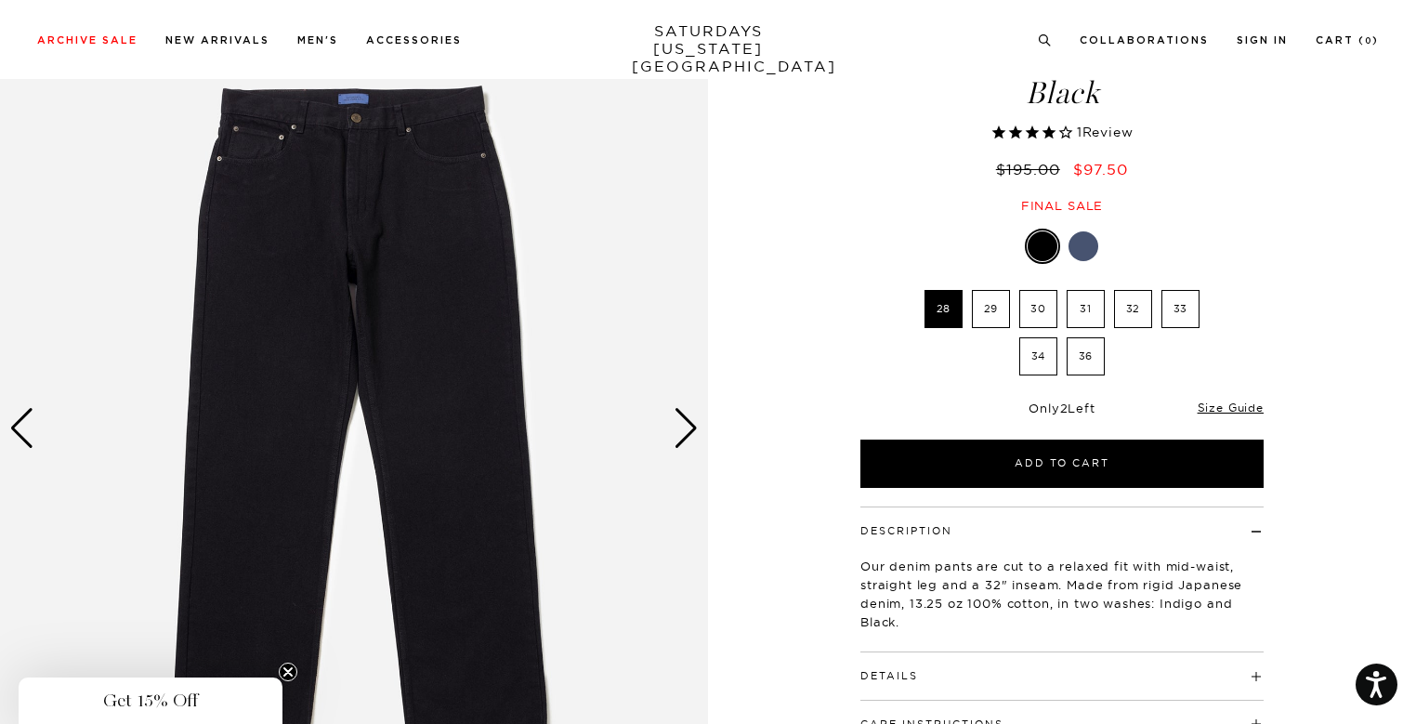
scroll to position [93, 0]
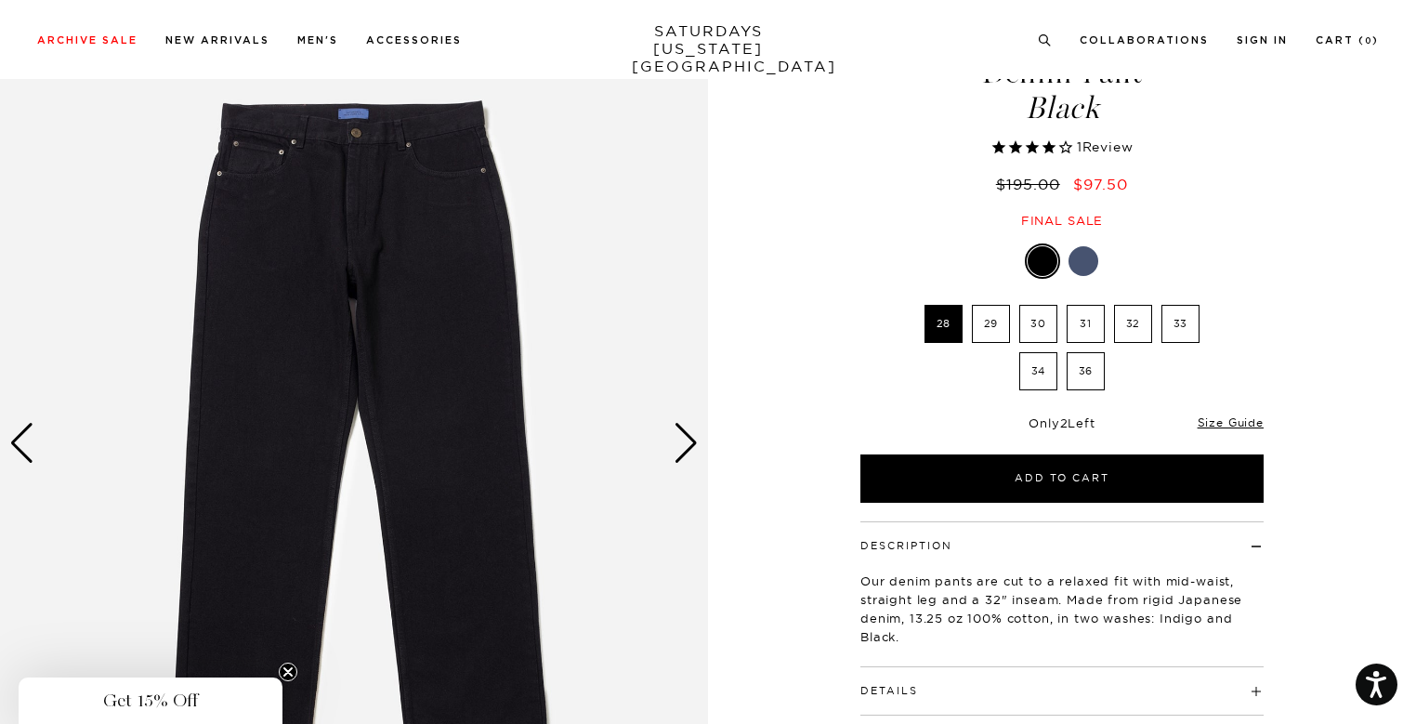
click at [685, 441] on div "Next slide" at bounding box center [686, 443] width 25 height 41
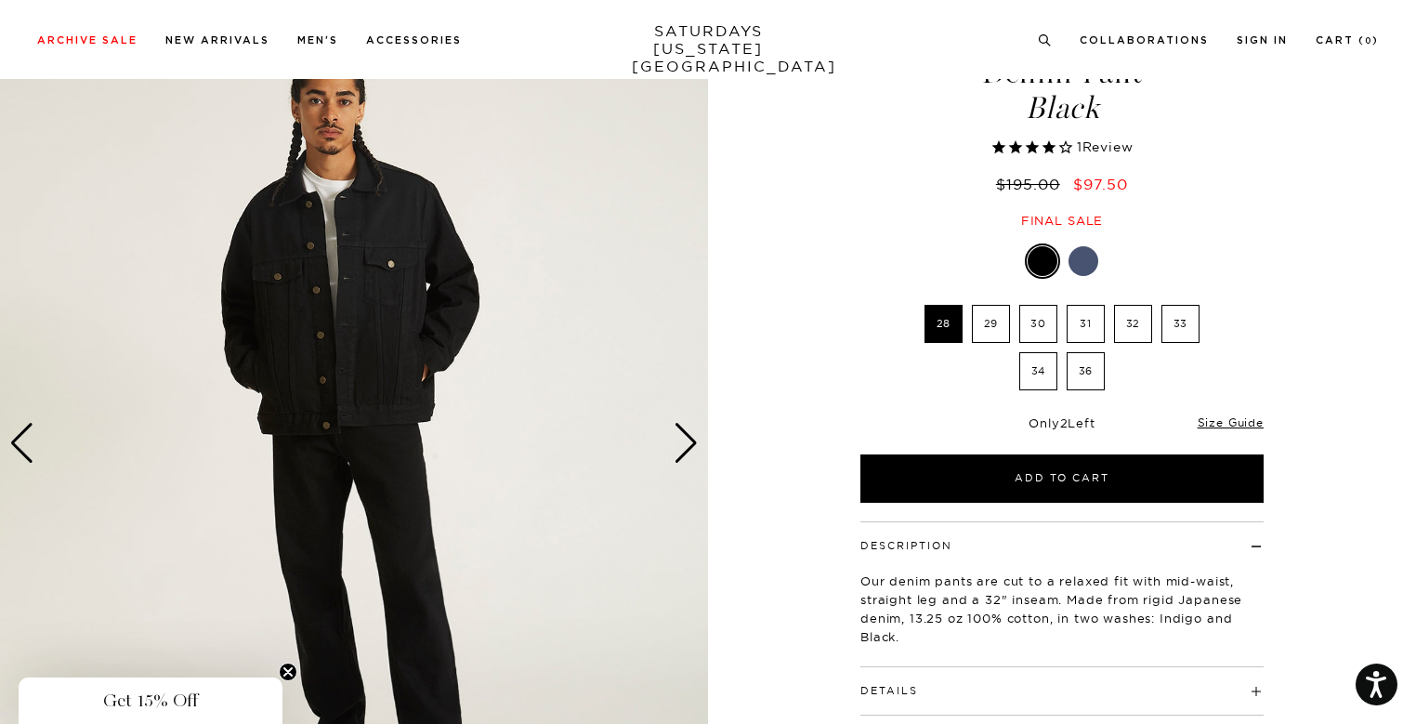
click at [685, 441] on div "Next slide" at bounding box center [686, 443] width 25 height 41
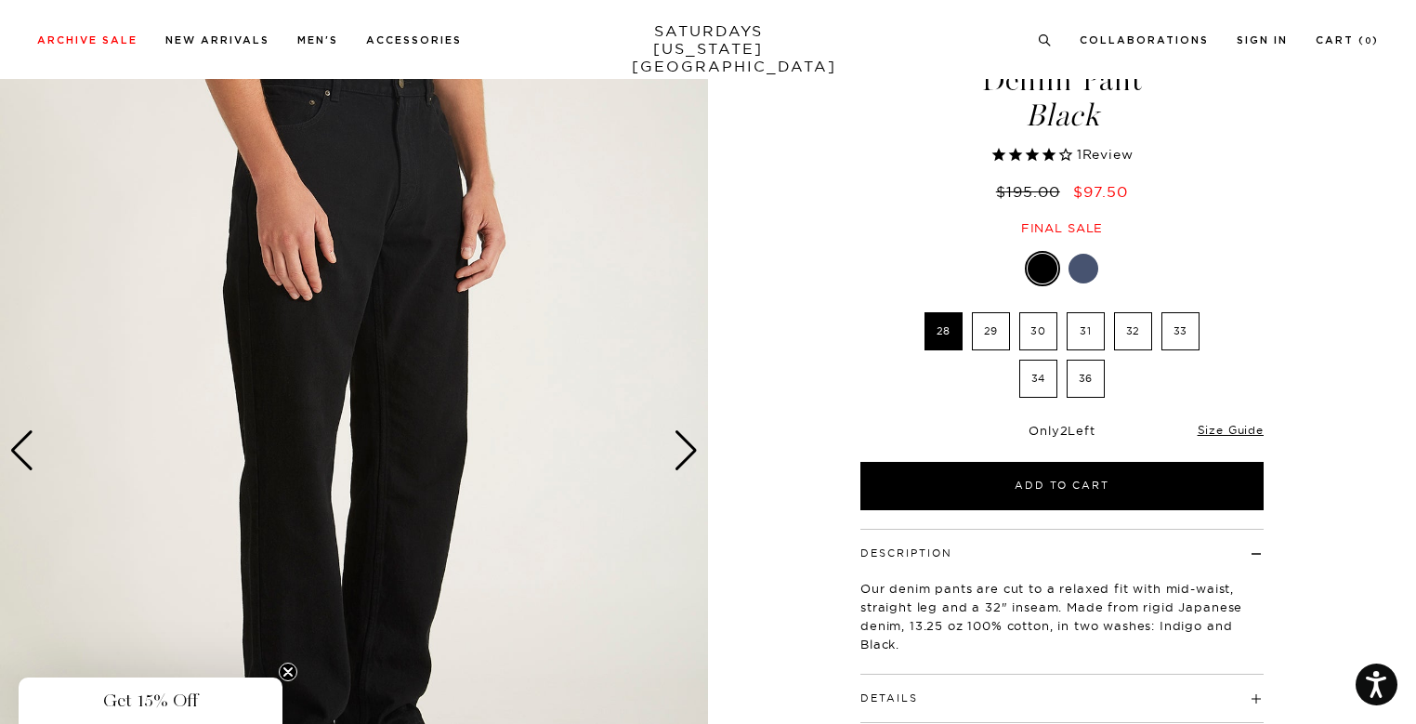
scroll to position [279, 0]
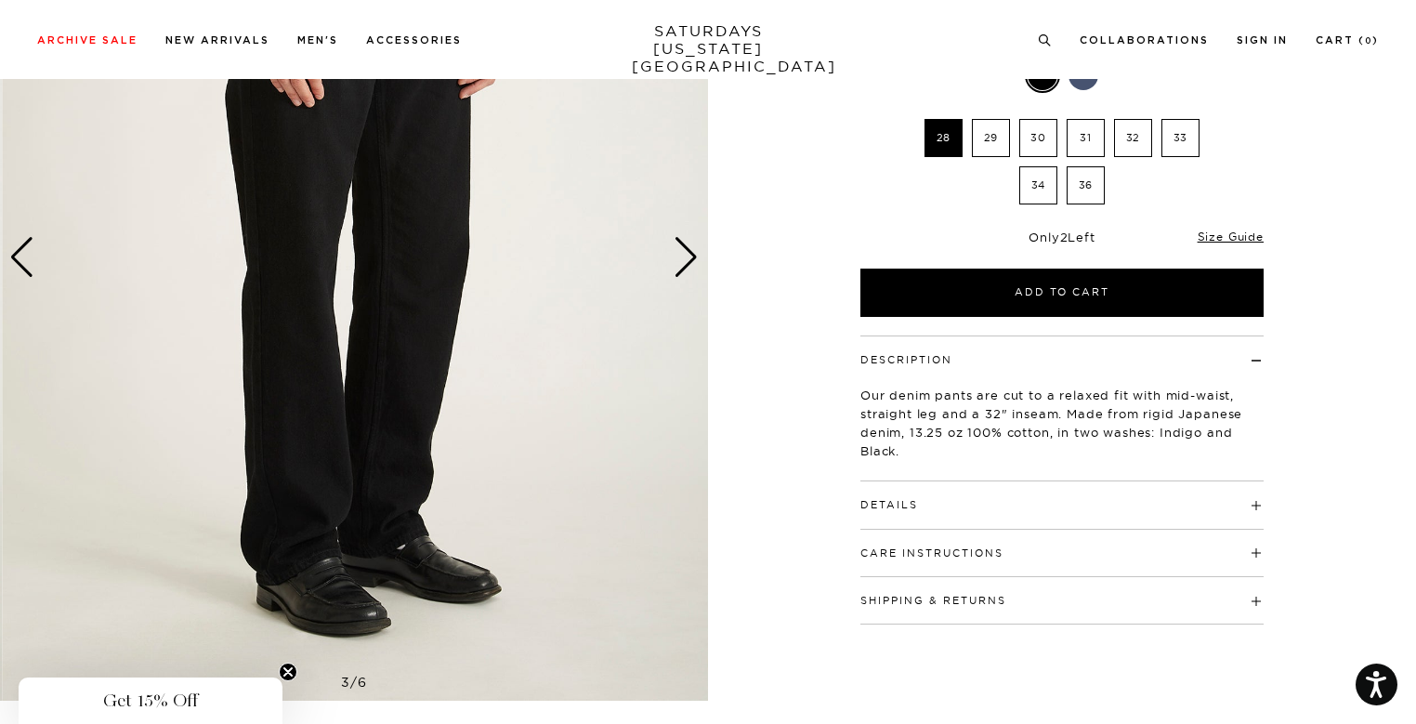
click at [677, 270] on div "Next slide" at bounding box center [686, 257] width 25 height 41
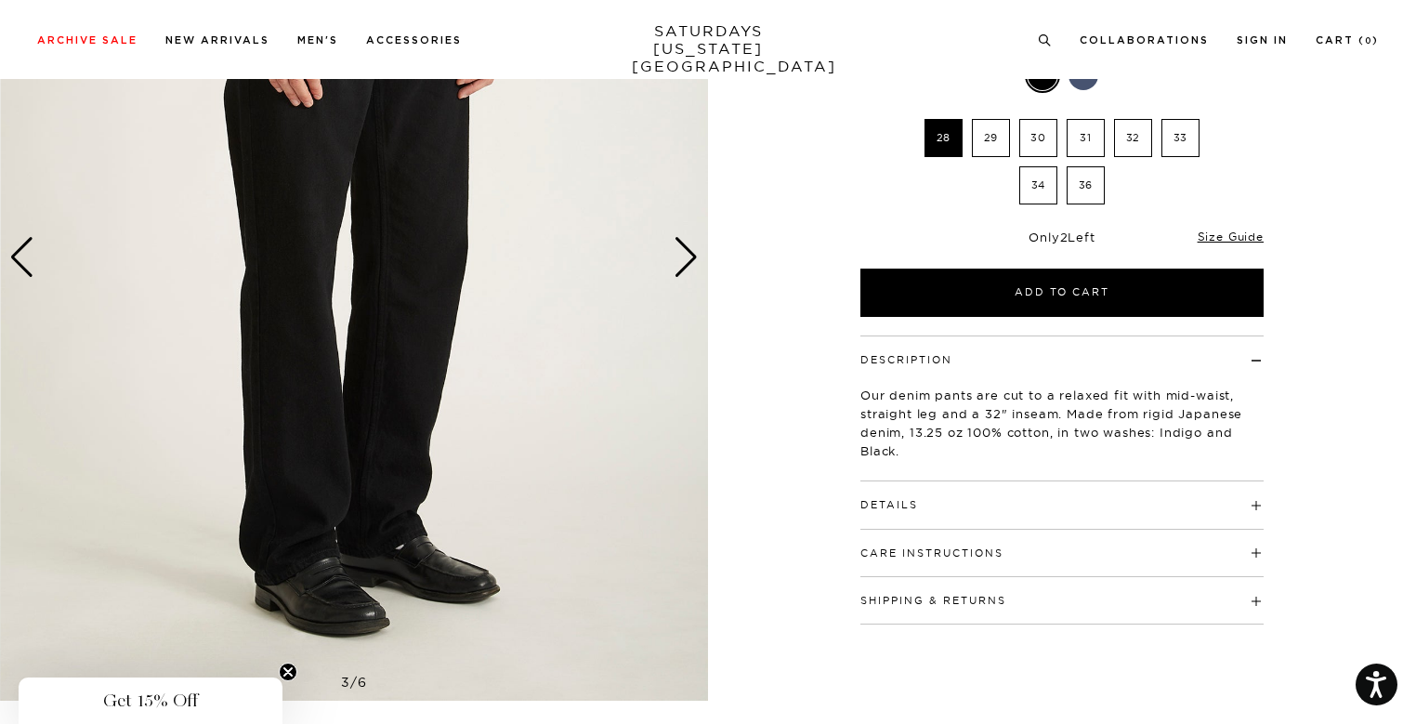
click at [677, 271] on div "Next slide" at bounding box center [686, 257] width 25 height 41
click at [688, 267] on div "Next slide" at bounding box center [686, 257] width 25 height 41
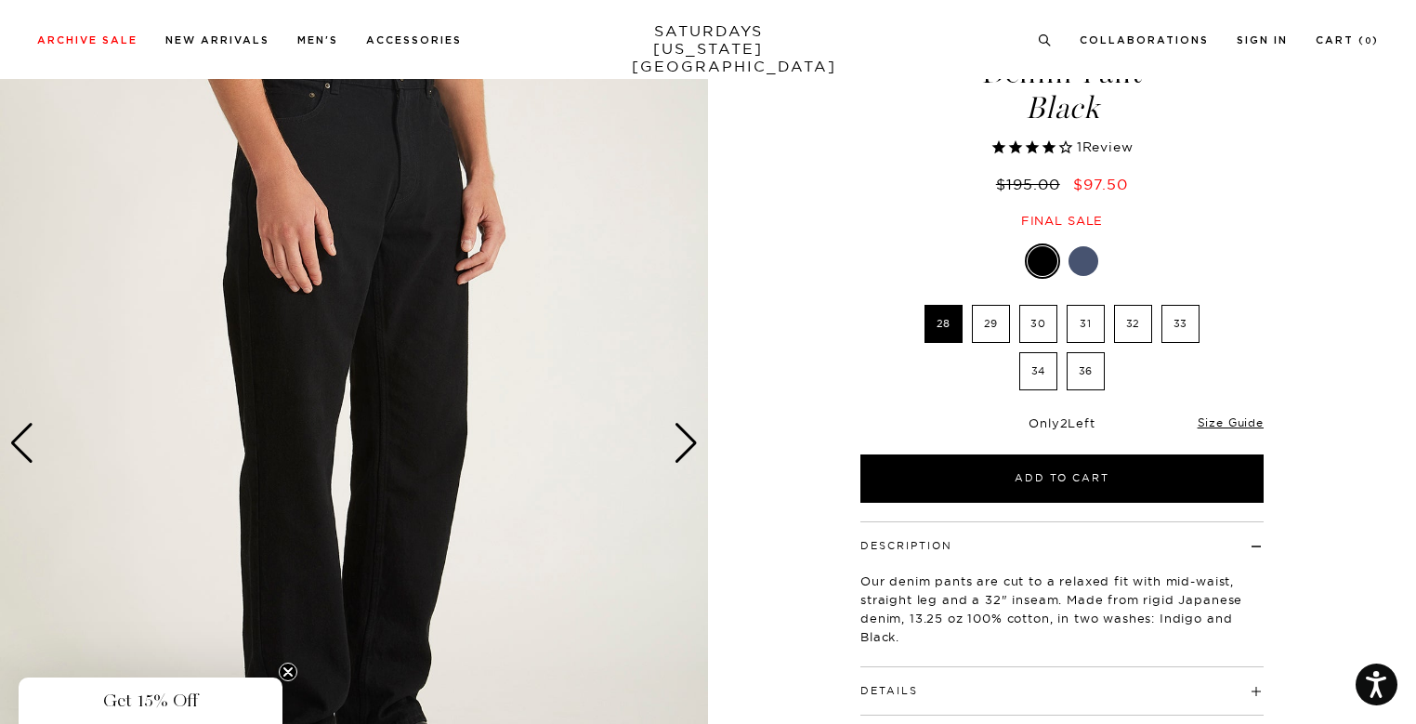
scroll to position [0, 0]
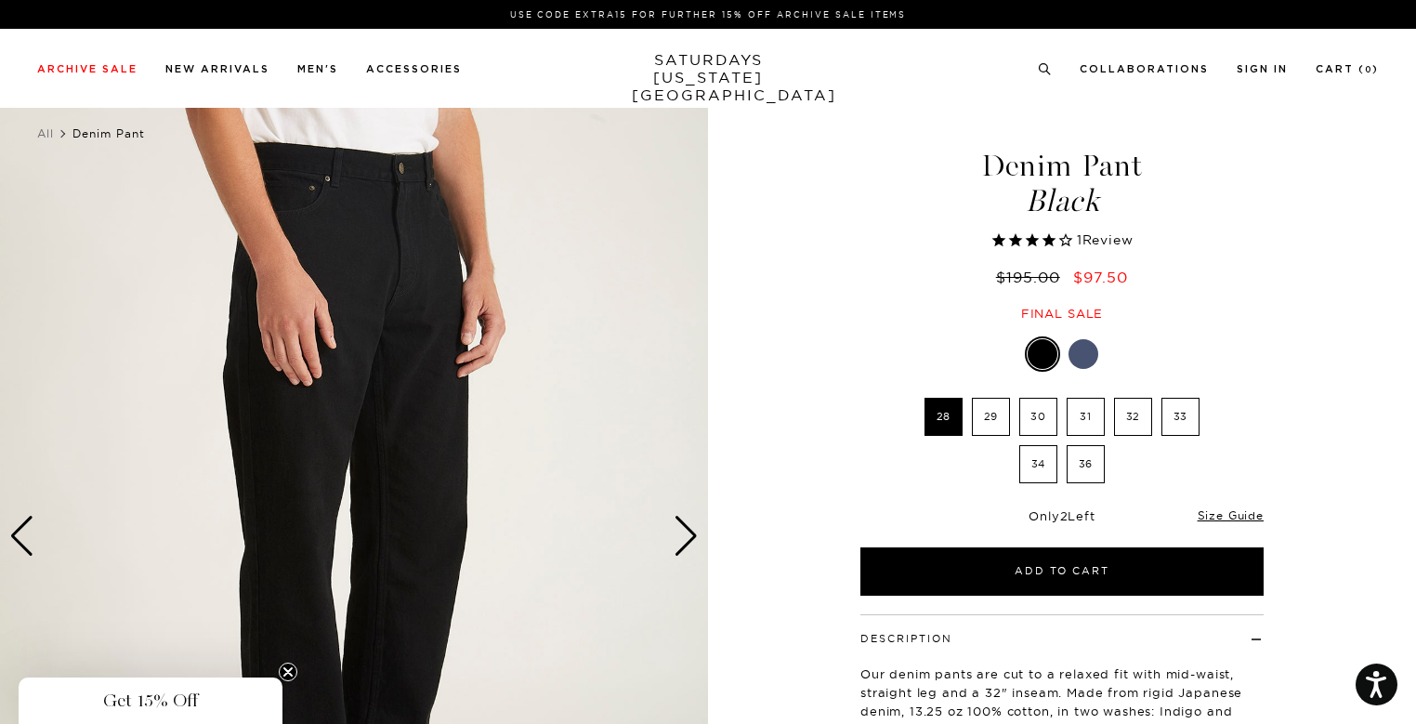
click at [1034, 416] on label "30" at bounding box center [1039, 417] width 38 height 38
click at [0, 0] on input "30" at bounding box center [0, 0] width 0 height 0
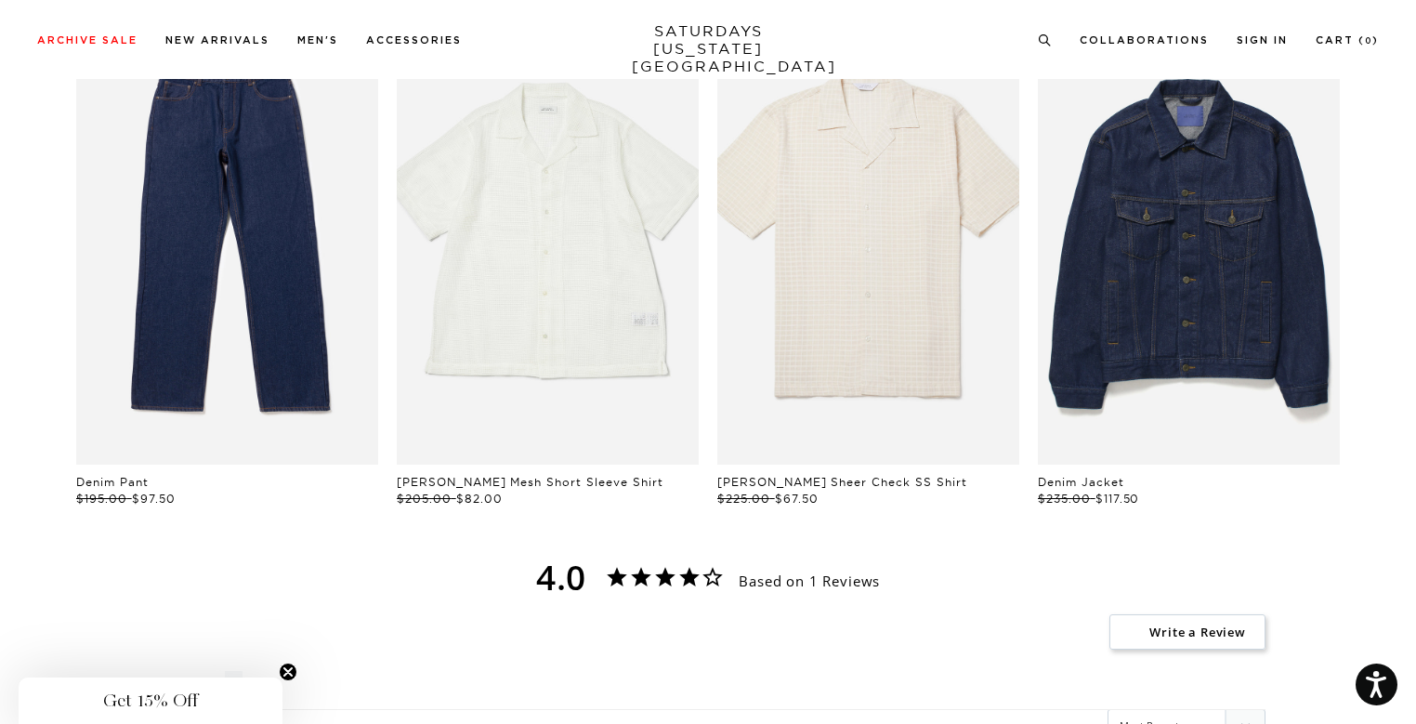
scroll to position [959, 0]
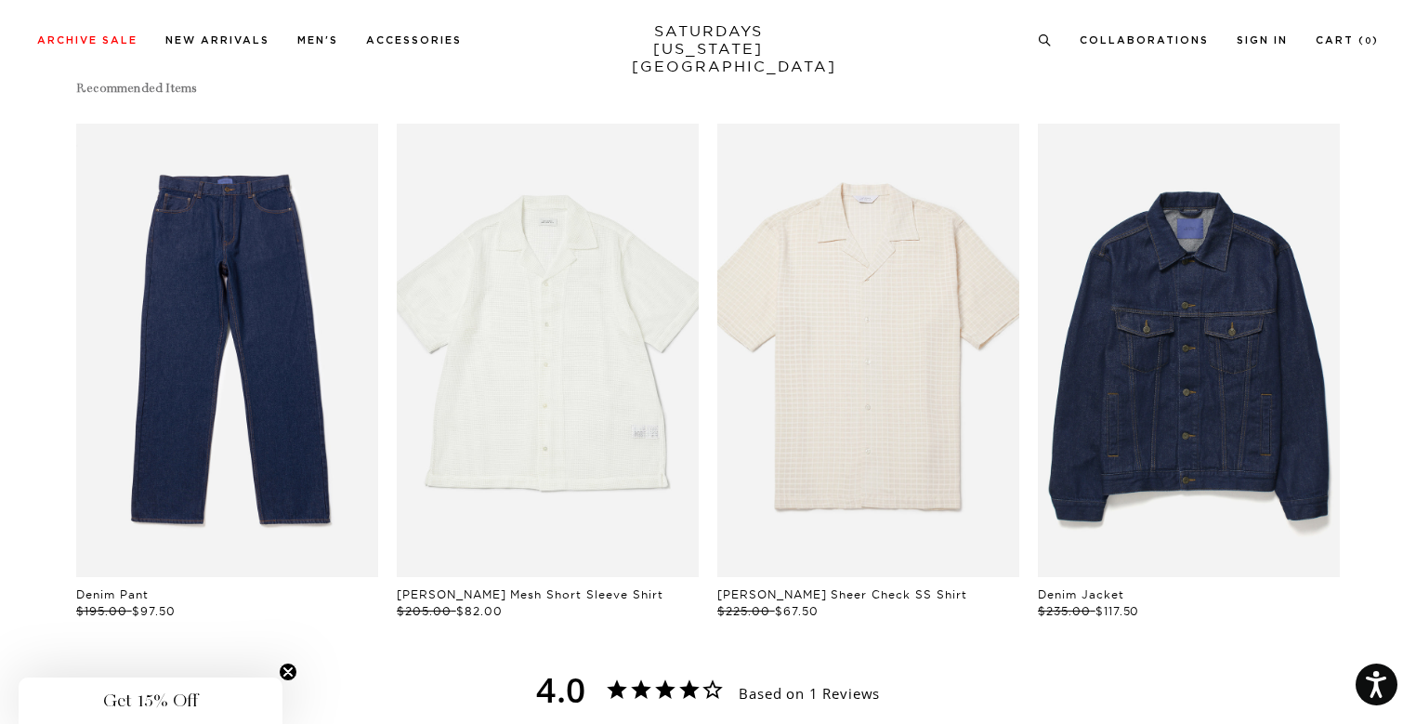
drag, startPoint x: 1409, startPoint y: 369, endPoint x: 1427, endPoint y: 209, distance: 160.8
click at [1415, 209] on html "Accessibility Screen-Reader Guide, Feedback, and Issue Reporting | New window U…" at bounding box center [708, 278] width 1416 height 2474
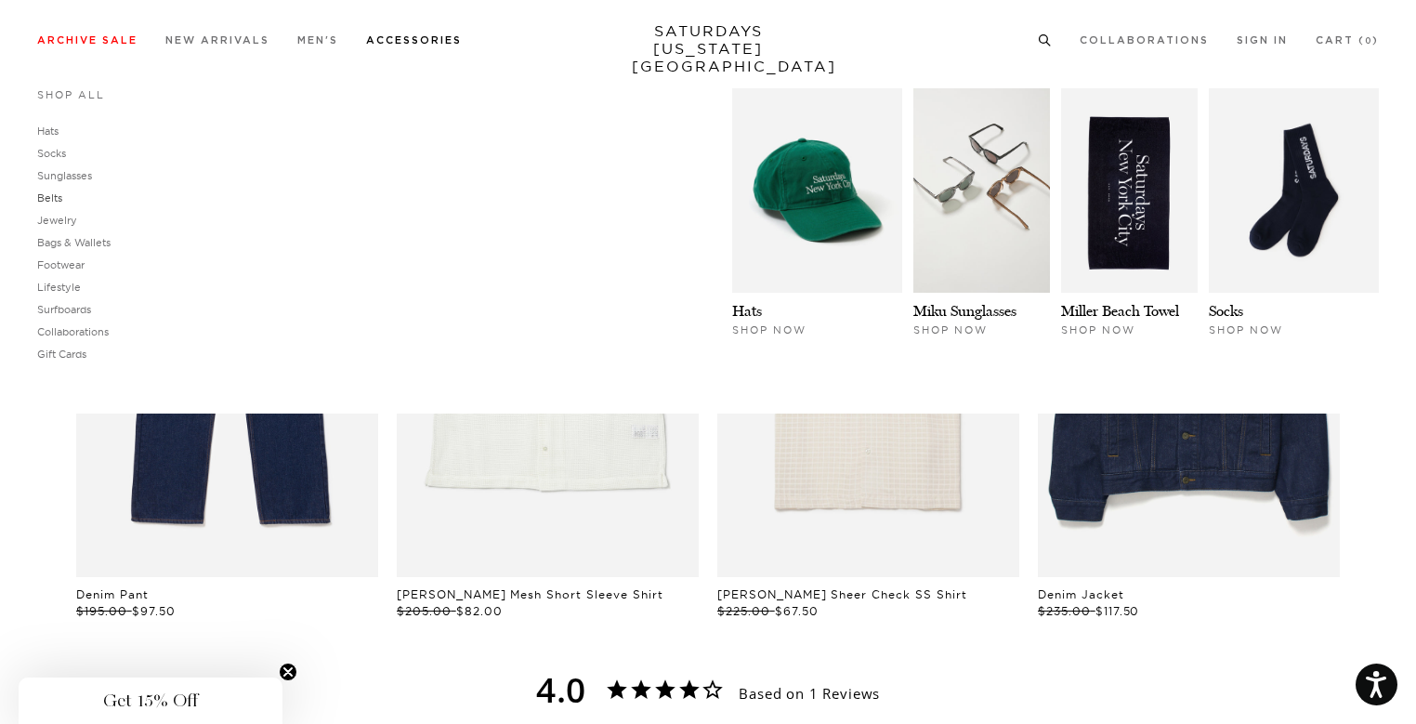
click at [52, 199] on link "Belts" at bounding box center [49, 197] width 25 height 13
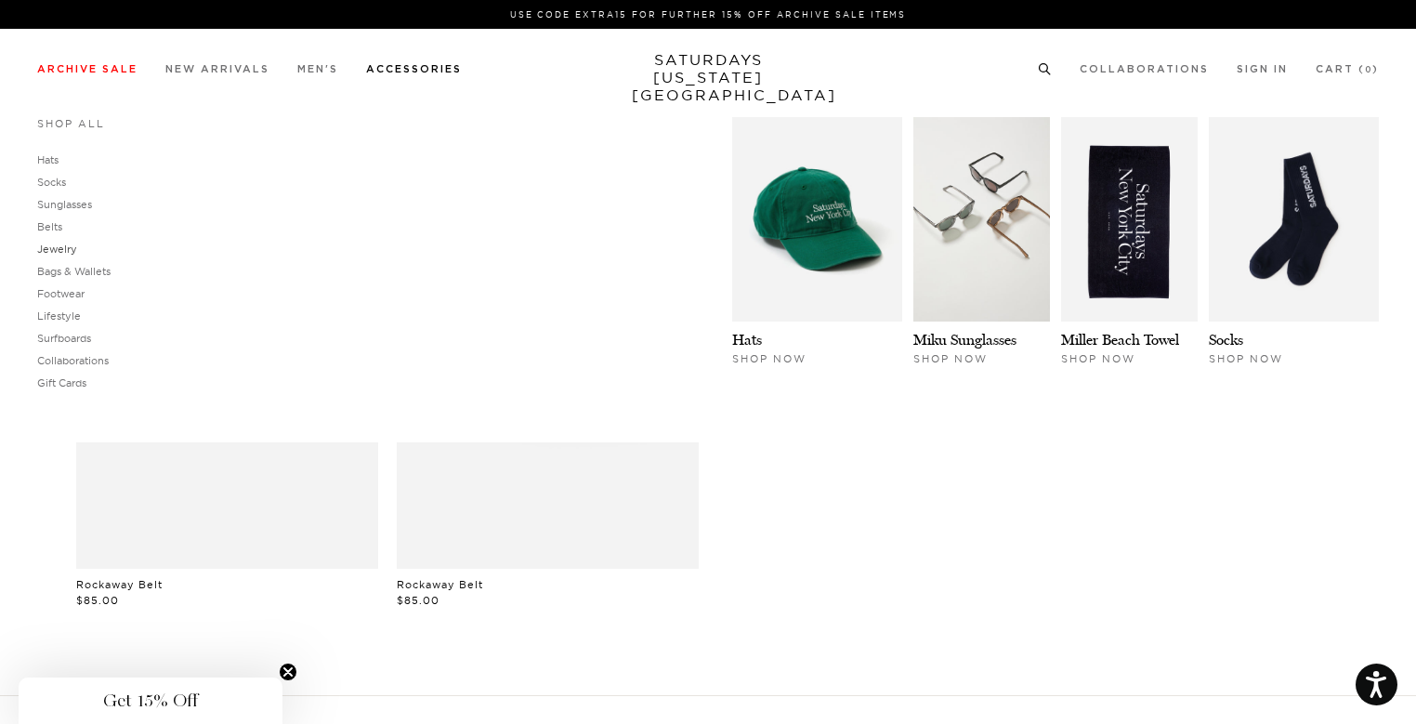
click at [63, 247] on link "Jewelry" at bounding box center [57, 249] width 40 height 13
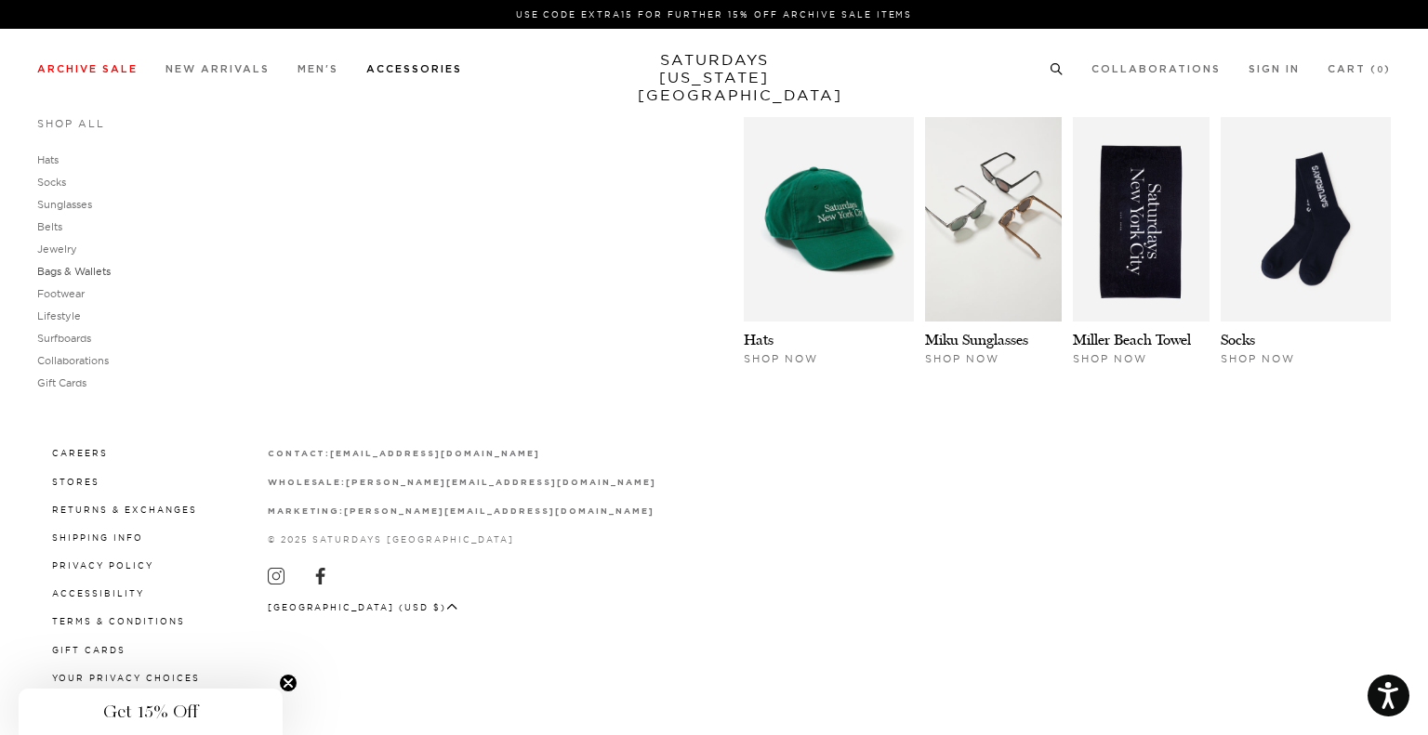
click at [100, 267] on link "Bags & Wallets" at bounding box center [73, 271] width 73 height 13
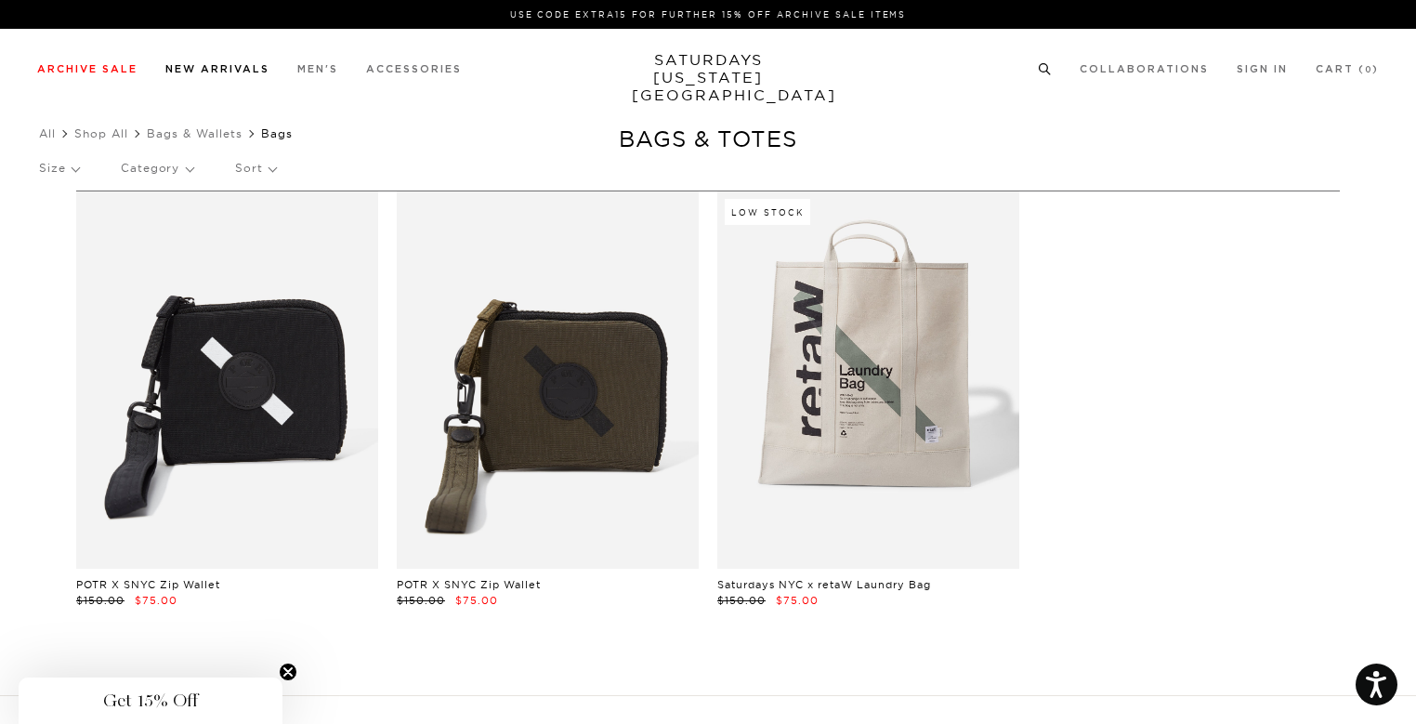
click at [219, 68] on link "New Arrivals" at bounding box center [217, 69] width 104 height 10
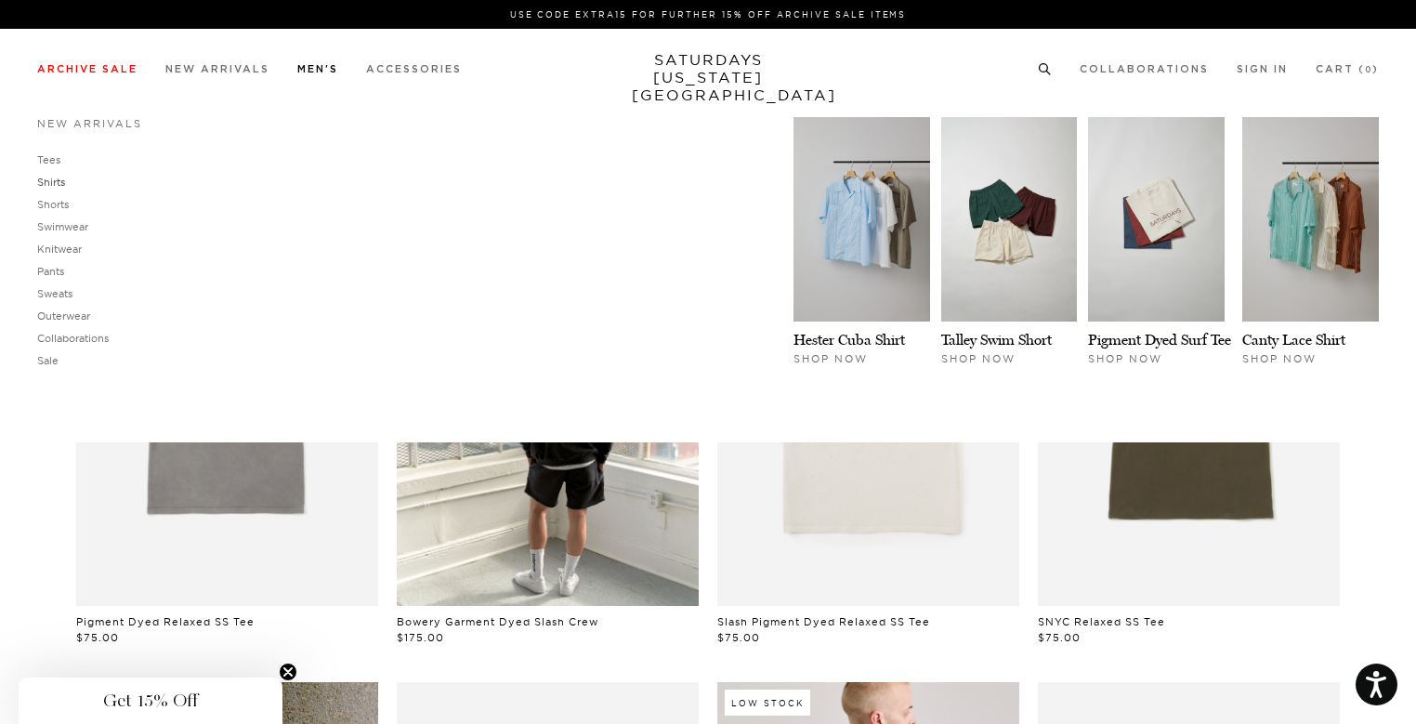
click at [56, 183] on link "Shirts" at bounding box center [51, 182] width 28 height 13
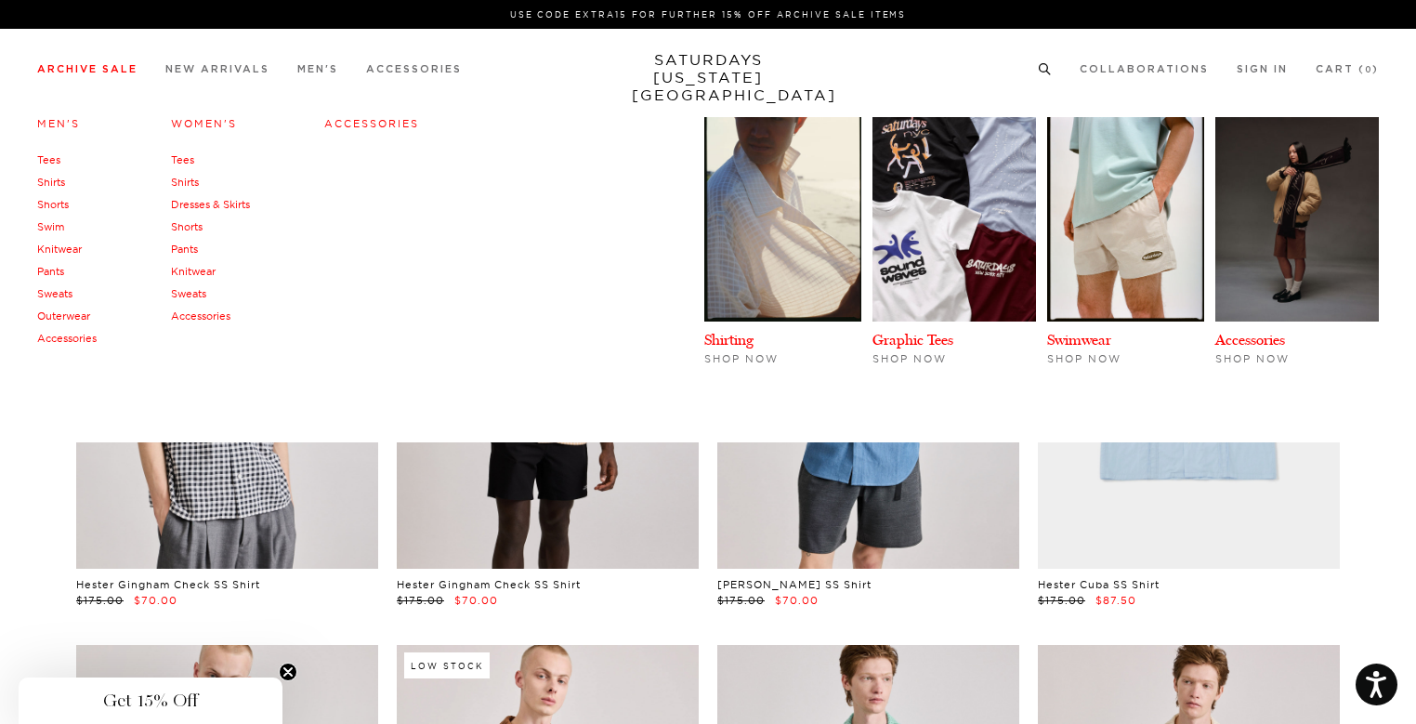
click at [52, 204] on link "Shorts" at bounding box center [53, 204] width 32 height 13
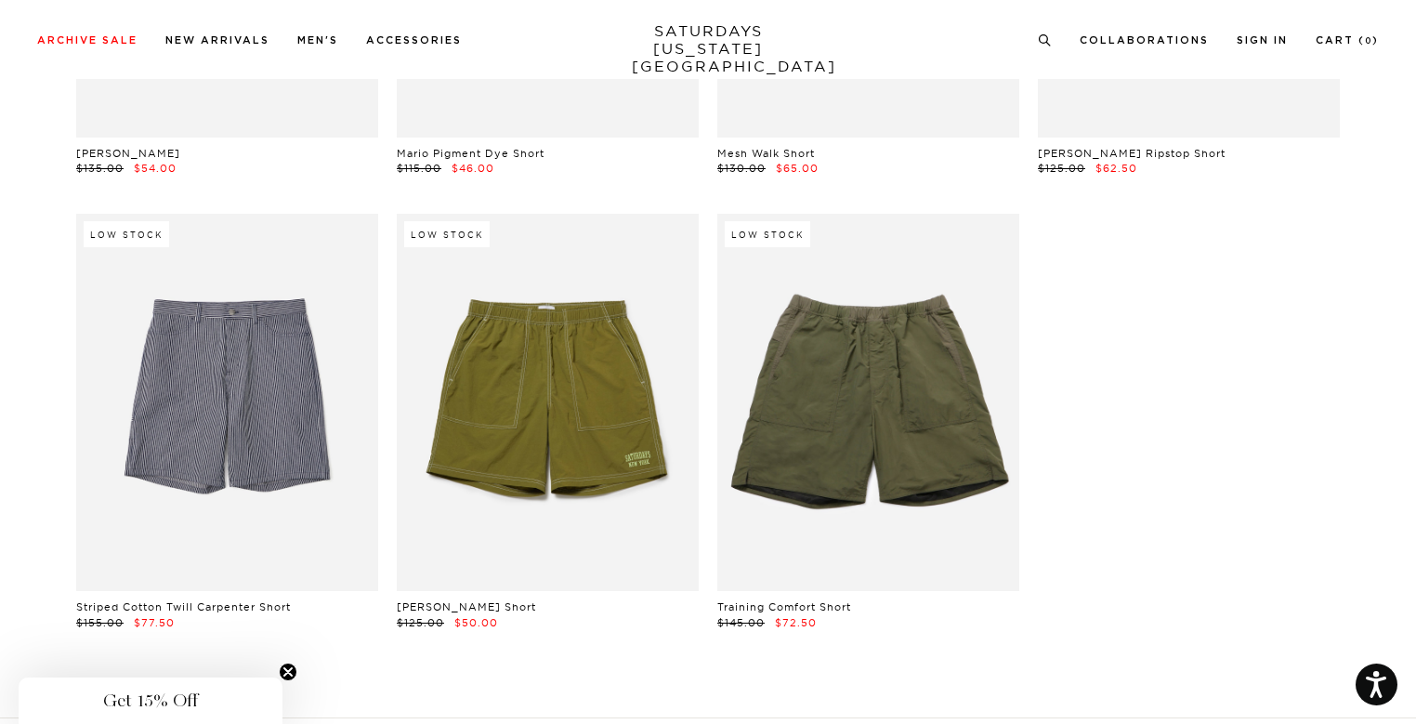
scroll to position [1487, 0]
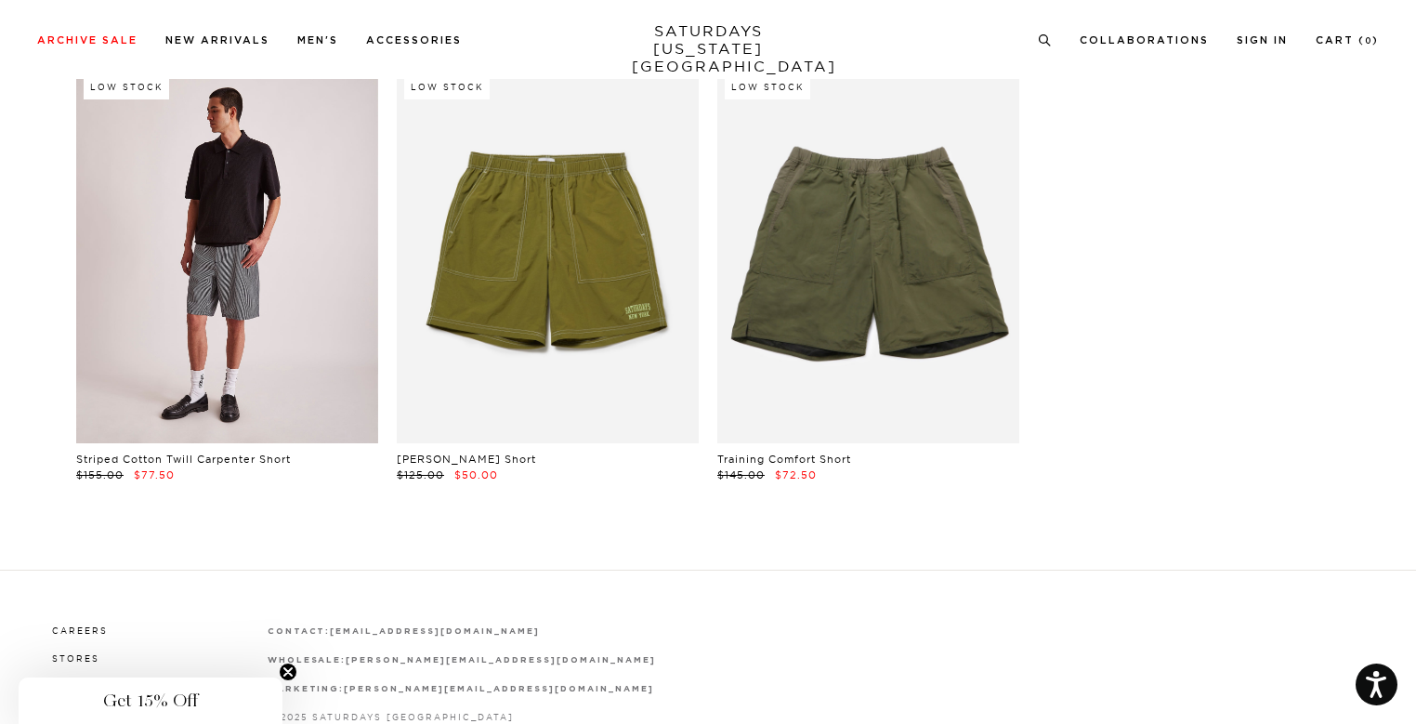
click at [223, 323] on link at bounding box center [227, 254] width 302 height 377
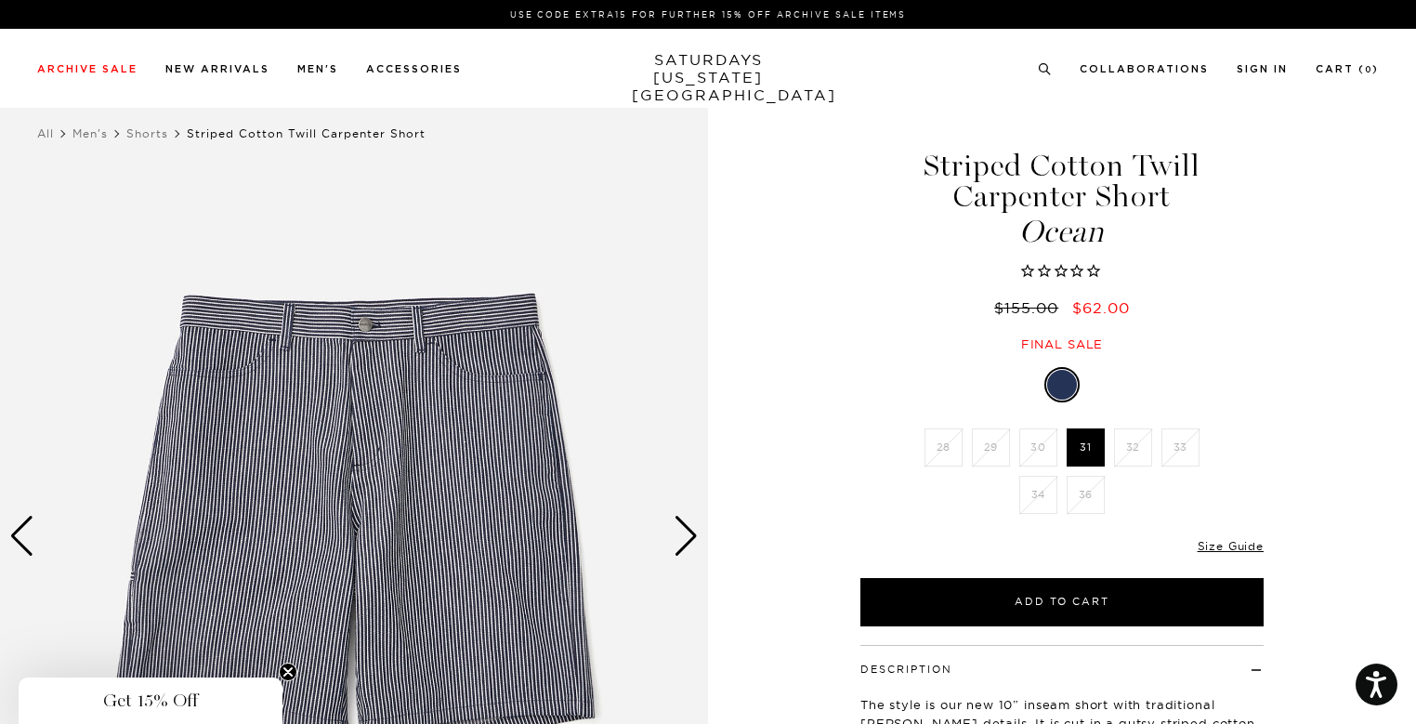
click at [676, 527] on div "Next slide" at bounding box center [686, 536] width 25 height 41
